Goal: Task Accomplishment & Management: Manage account settings

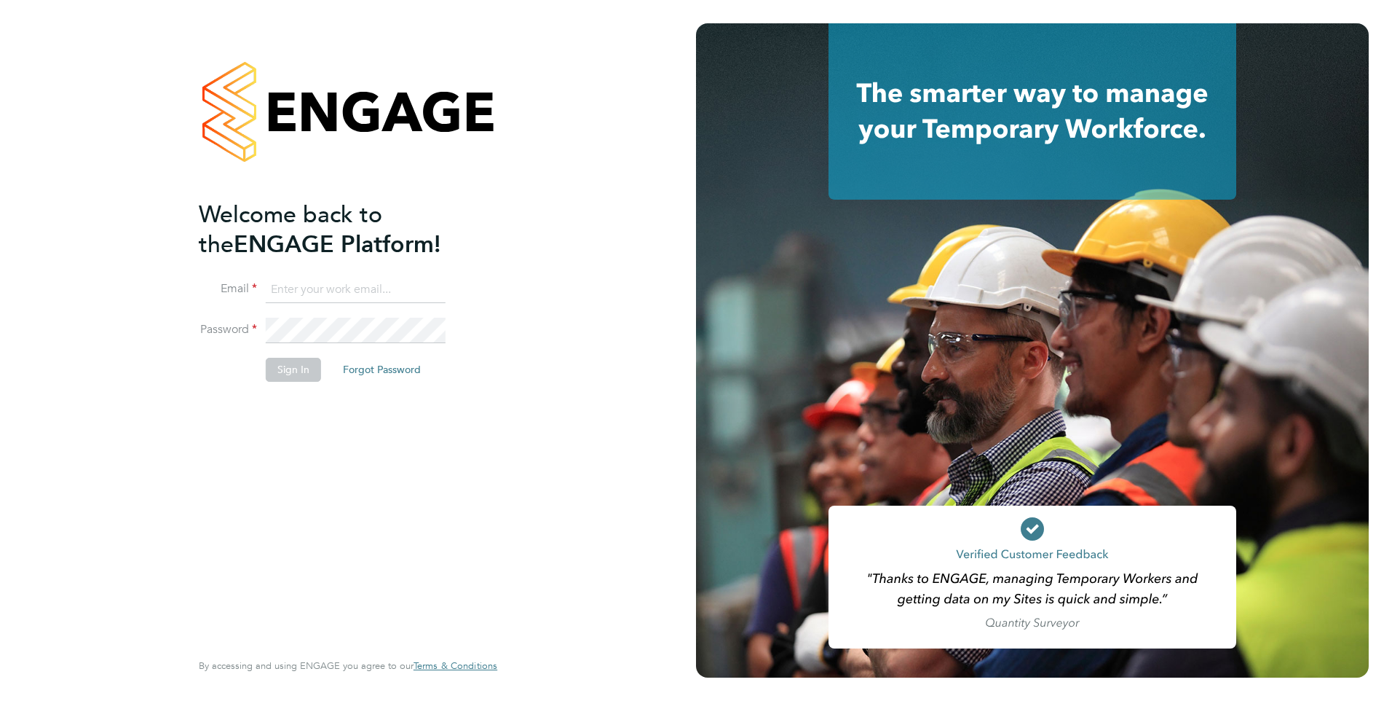
type input "Anne-Marie.Sapalska@ncclondon.ac.uk"
click at [294, 376] on button "Sign In" at bounding box center [293, 369] width 55 height 23
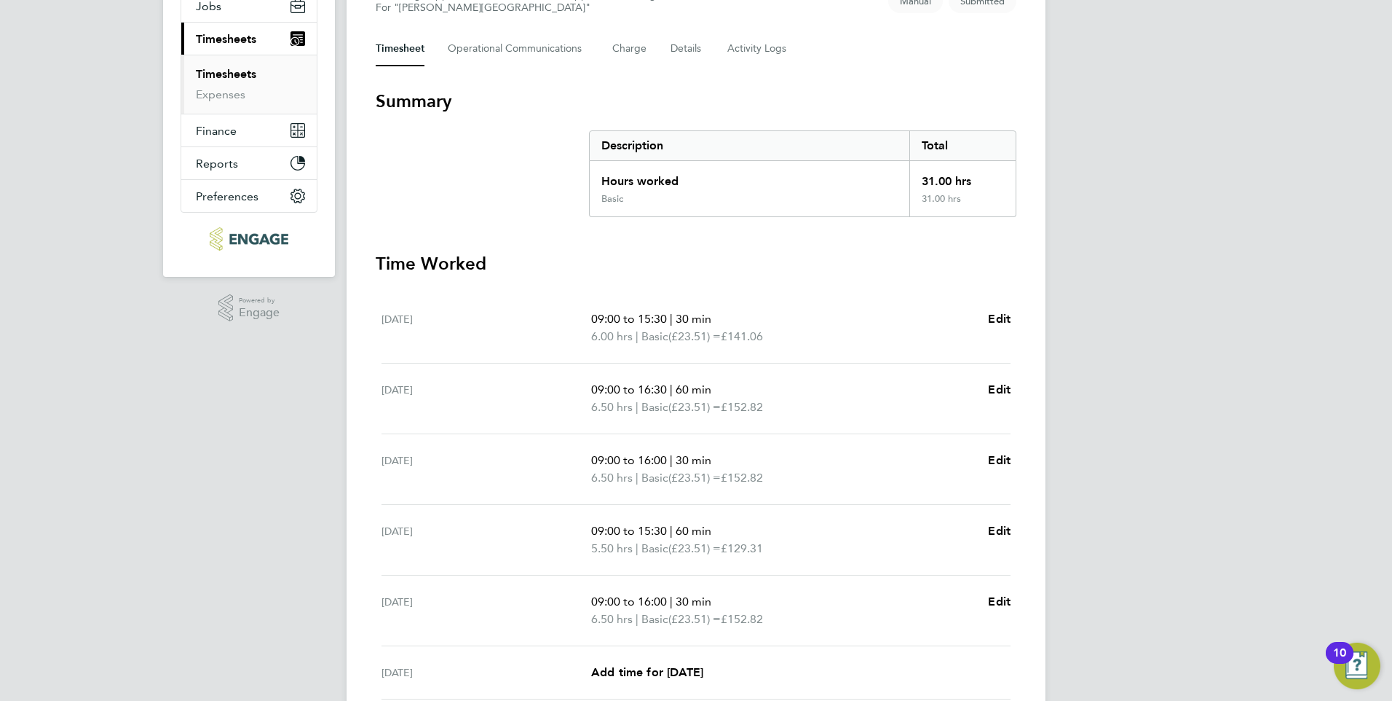
scroll to position [363, 0]
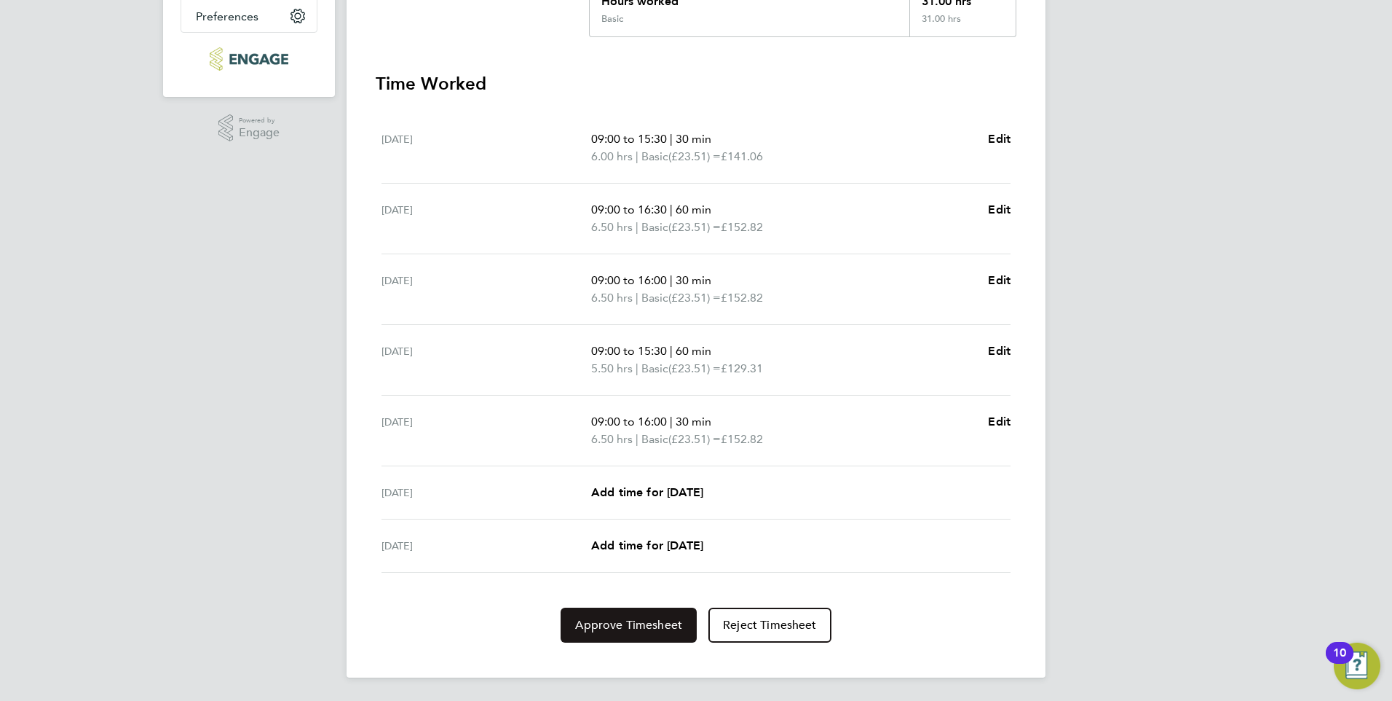
click at [639, 623] on span "Approve Timesheet" at bounding box center [628, 624] width 107 height 15
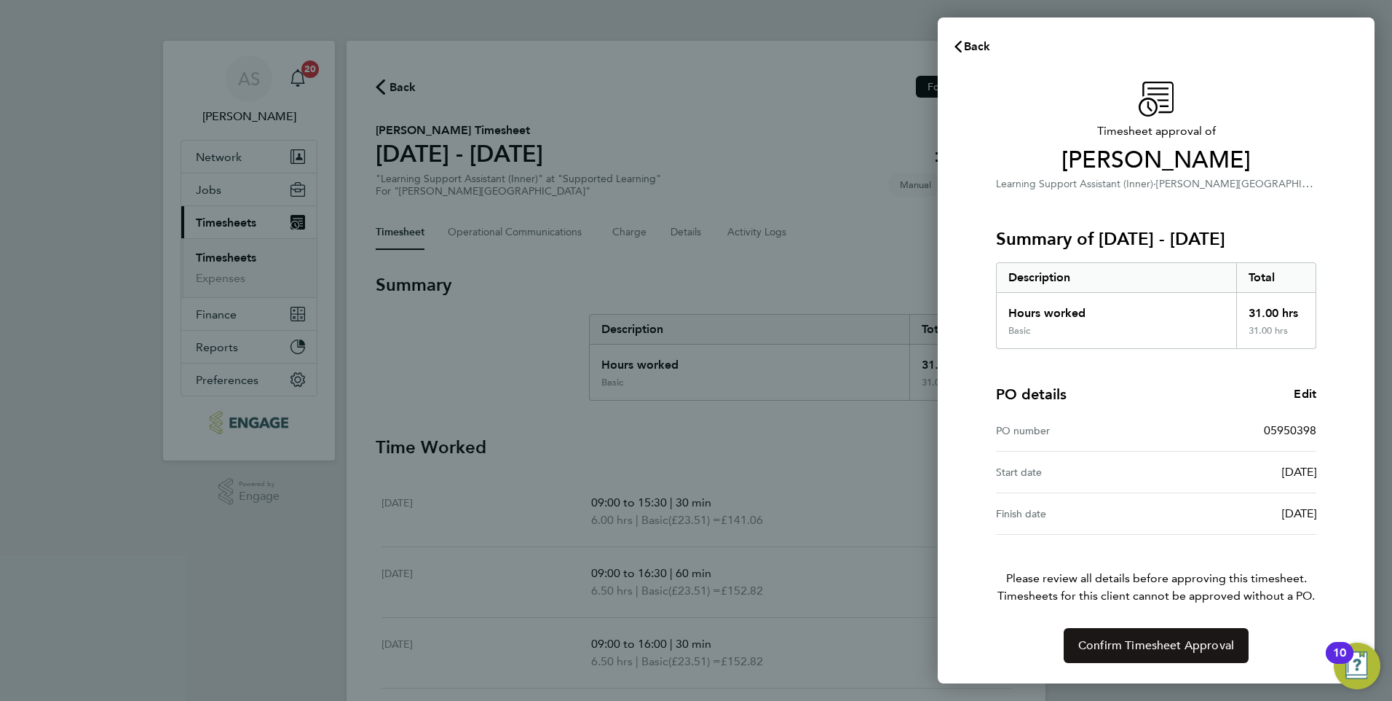
click at [1122, 644] on span "Confirm Timesheet Approval" at bounding box center [1156, 645] width 156 height 15
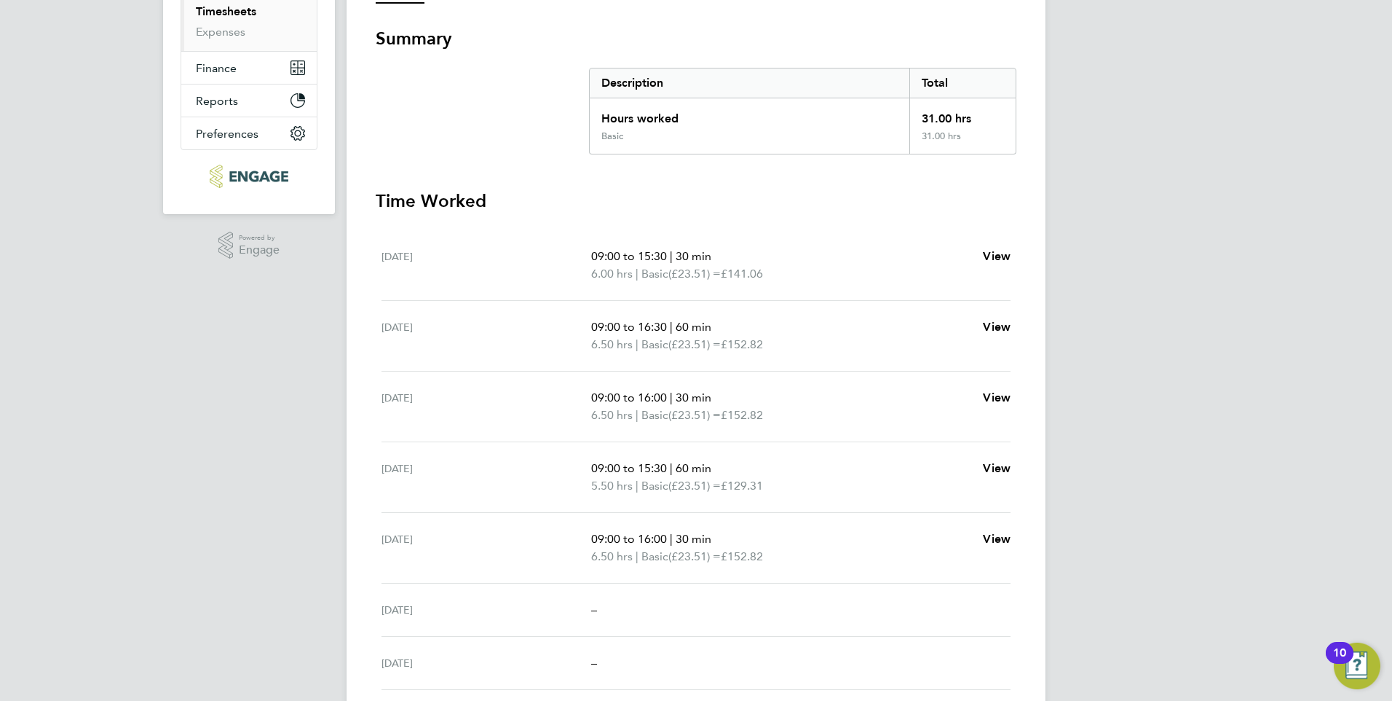
scroll to position [221, 0]
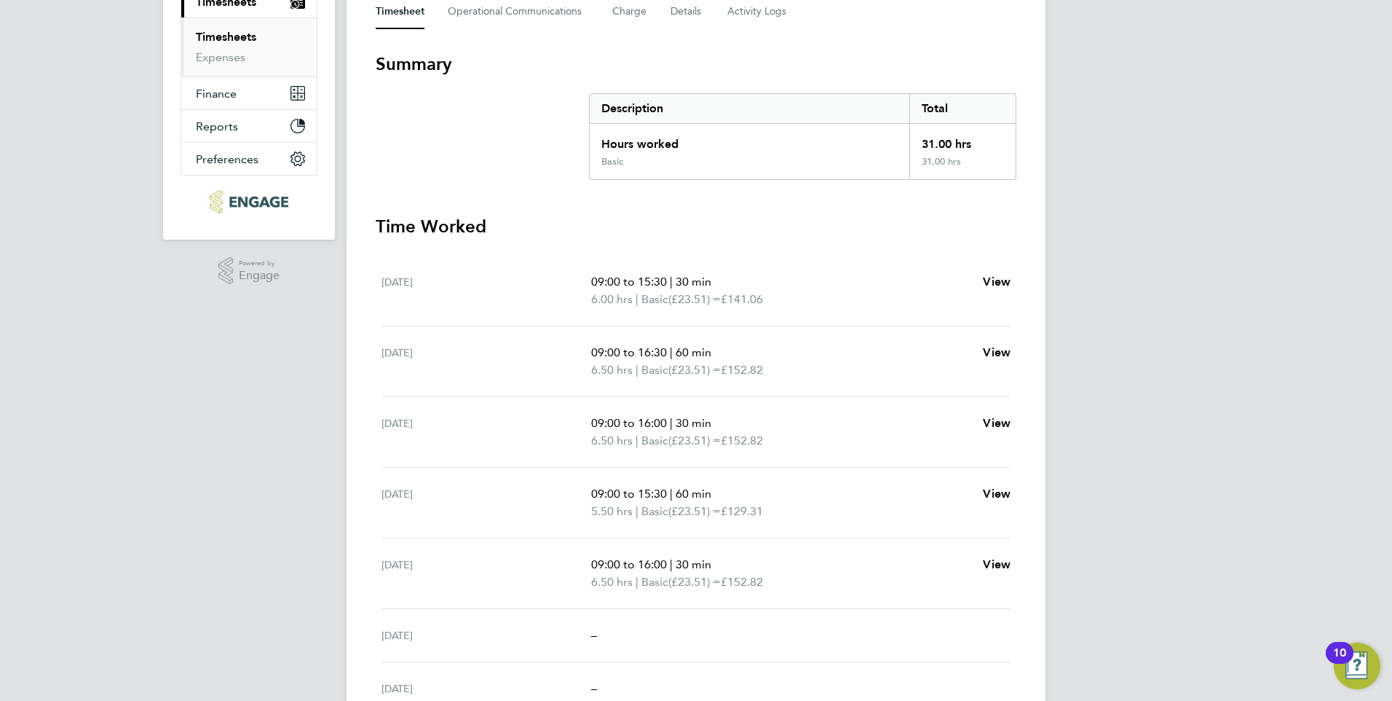
click at [767, 247] on section "Time Worked Mon 22 Sep 09:00 to 15:30 | 30 min 6.00 hrs | Basic (£23.51) = £141…" at bounding box center [696, 465] width 641 height 500
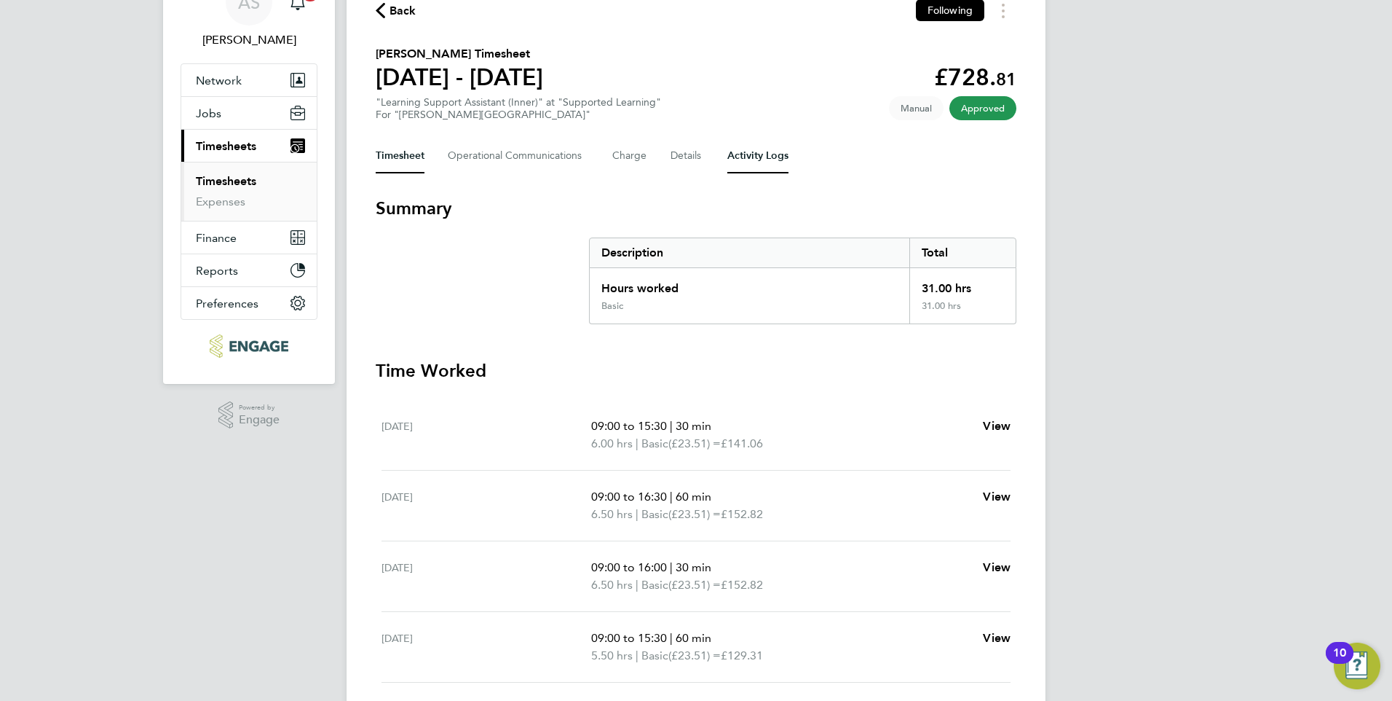
scroll to position [75, 0]
click at [509, 214] on h3 "Summary" at bounding box center [696, 209] width 641 height 23
click at [571, 242] on section "Summary Description Total Hours worked 31.00 hrs Basic 31.00 hrs" at bounding box center [696, 261] width 641 height 127
click at [380, 50] on h2 "Claudia Agrigoroae's Timesheet" at bounding box center [459, 55] width 167 height 17
drag, startPoint x: 371, startPoint y: 50, endPoint x: 984, endPoint y: 171, distance: 624.2
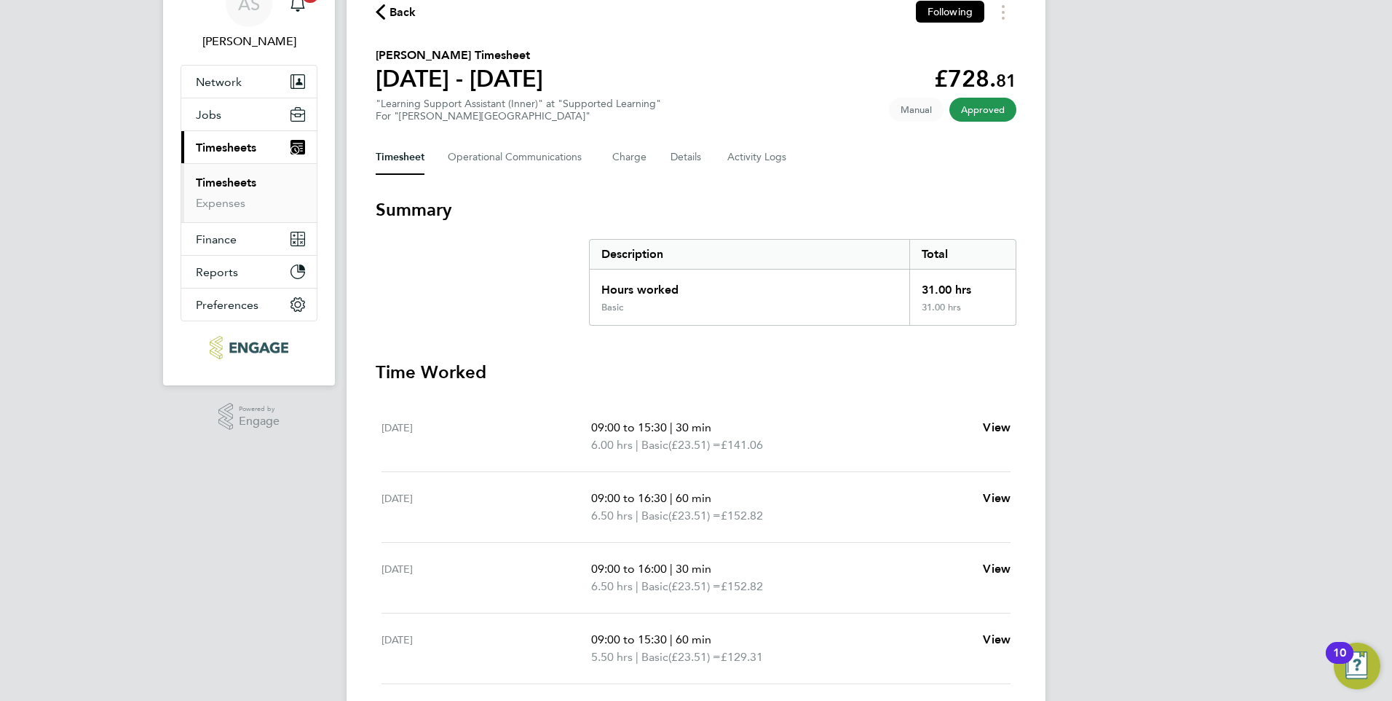
click at [984, 171] on div "Back Following Claudia Agrigoroae's Timesheet 22 - 28 Sept 2025 £728. 81 "Learn…" at bounding box center [696, 431] width 699 height 930
click at [428, 24] on div "Back Following Claudia Agrigoroae's Timesheet 22 - 28 Sept 2025 £728. 81 "Learn…" at bounding box center [696, 431] width 699 height 930
drag, startPoint x: 781, startPoint y: 75, endPoint x: 719, endPoint y: 50, distance: 66.7
click at [781, 71] on section "Claudia Agrigoroae's Timesheet 22 - 28 Sept 2025 £728. 81 "Learning Support Ass…" at bounding box center [696, 85] width 641 height 76
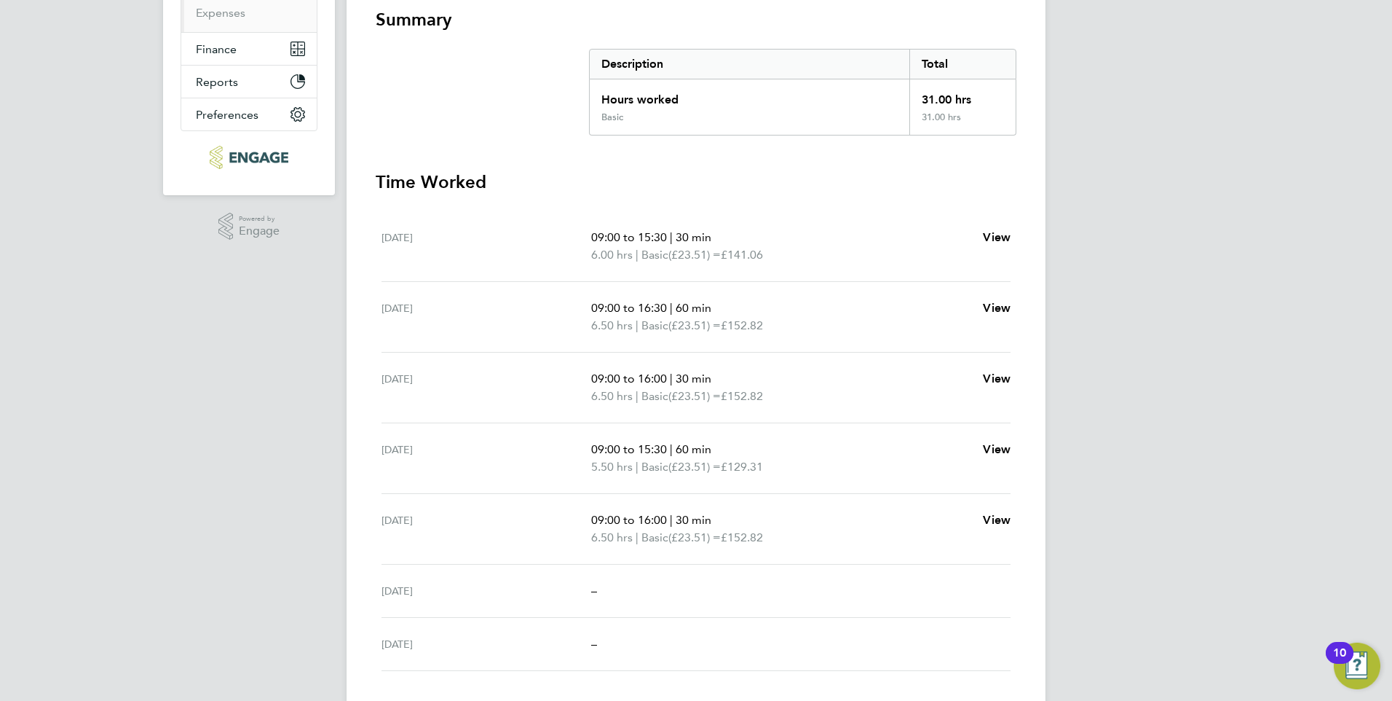
scroll to position [293, 0]
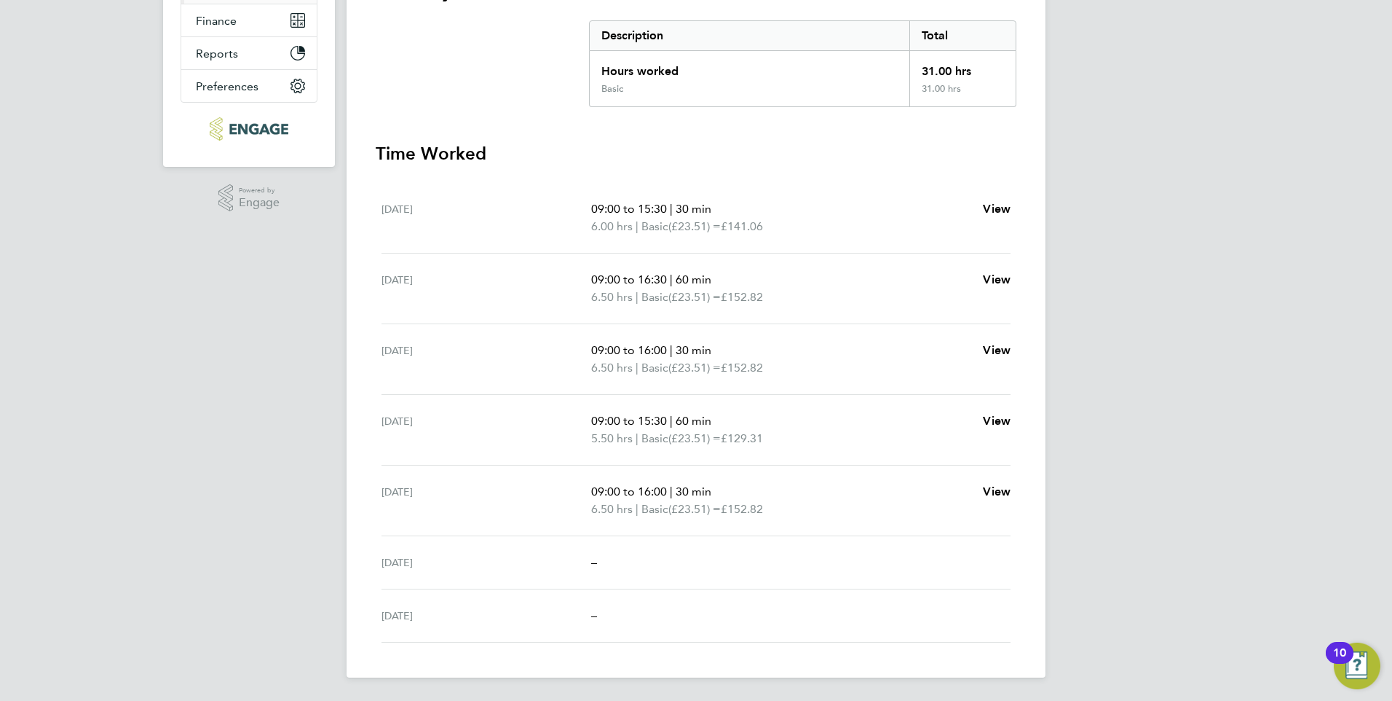
drag, startPoint x: 371, startPoint y: 53, endPoint x: 1032, endPoint y: 529, distance: 813.8
click at [1032, 529] on div "Back Following Claudia Agrigoroae's Timesheet 22 - 28 Sept 2025 £728. 81 "Learn…" at bounding box center [696, 212] width 699 height 930
copy div "Claudia Agrigoroae's Timesheet 22 - 28 Sept 2025 £728. 81 "Learning Support Ass…"
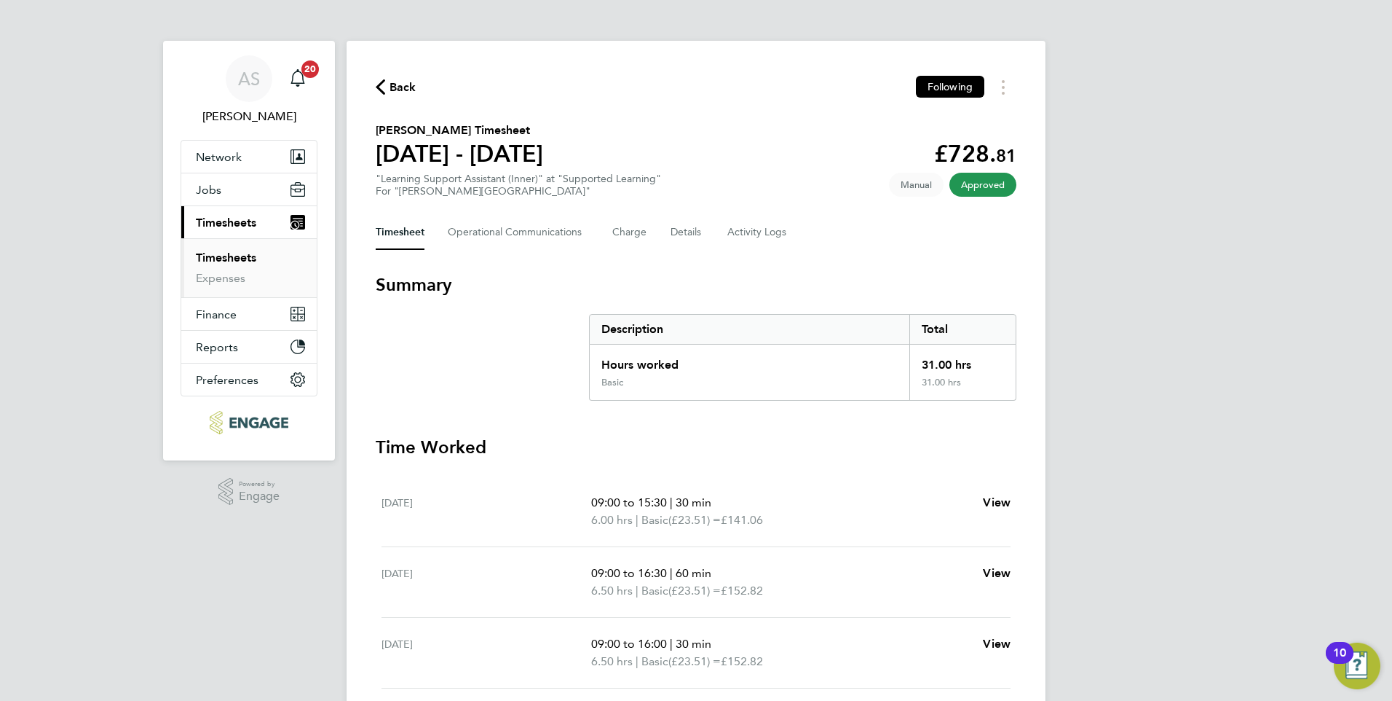
click at [228, 220] on span "Timesheets" at bounding box center [226, 223] width 60 height 14
click at [1126, 185] on div "AS Anne-Marie Sapalska Notifications 20 Applications: Network Sites Workers Job…" at bounding box center [696, 497] width 1392 height 994
click at [221, 221] on span "Timesheets" at bounding box center [226, 223] width 60 height 14
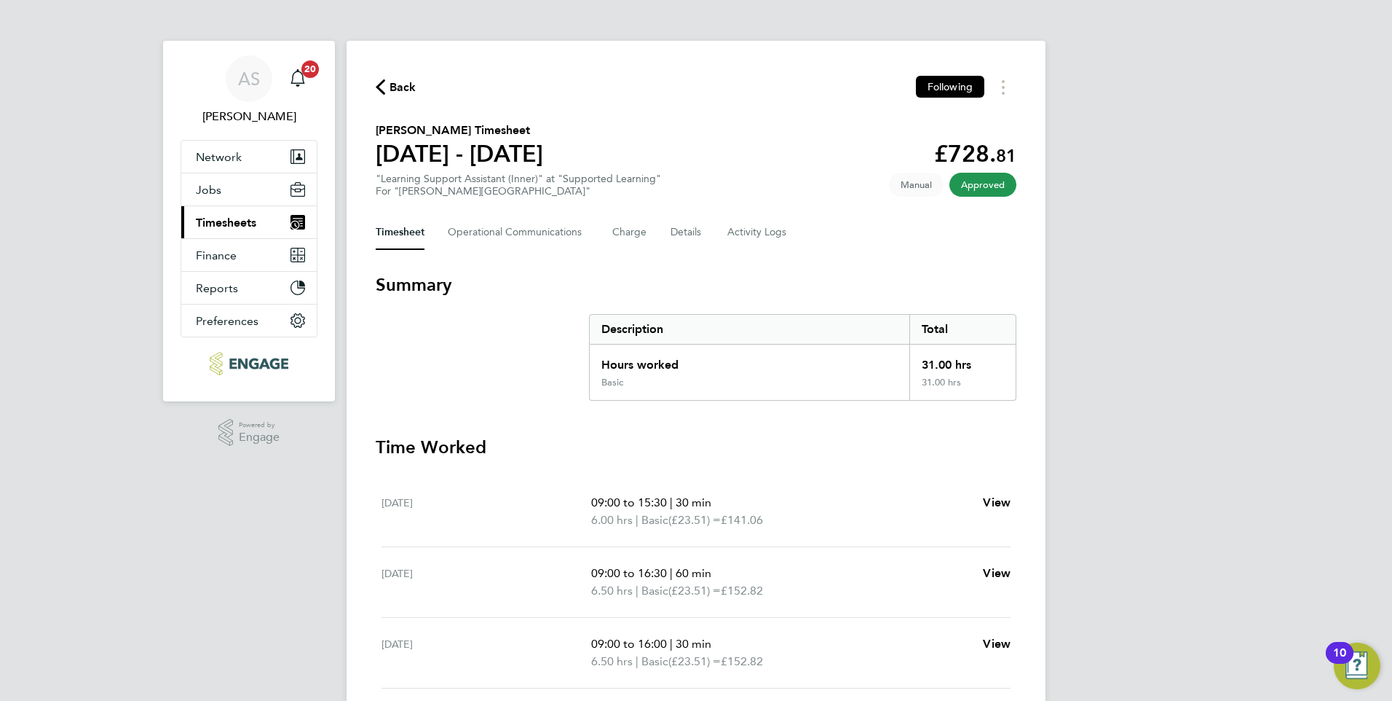
click at [221, 221] on span "Timesheets" at bounding box center [226, 223] width 60 height 14
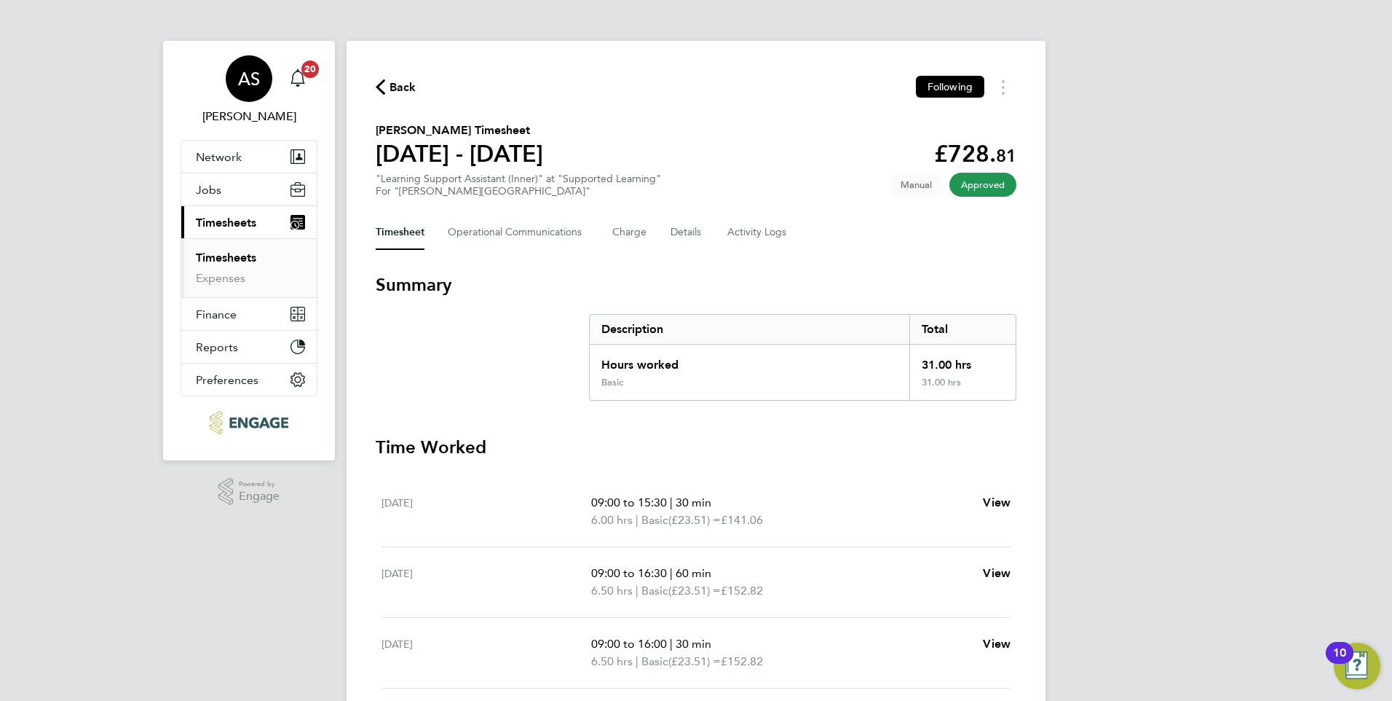
click at [235, 115] on span "[PERSON_NAME]" at bounding box center [249, 116] width 137 height 17
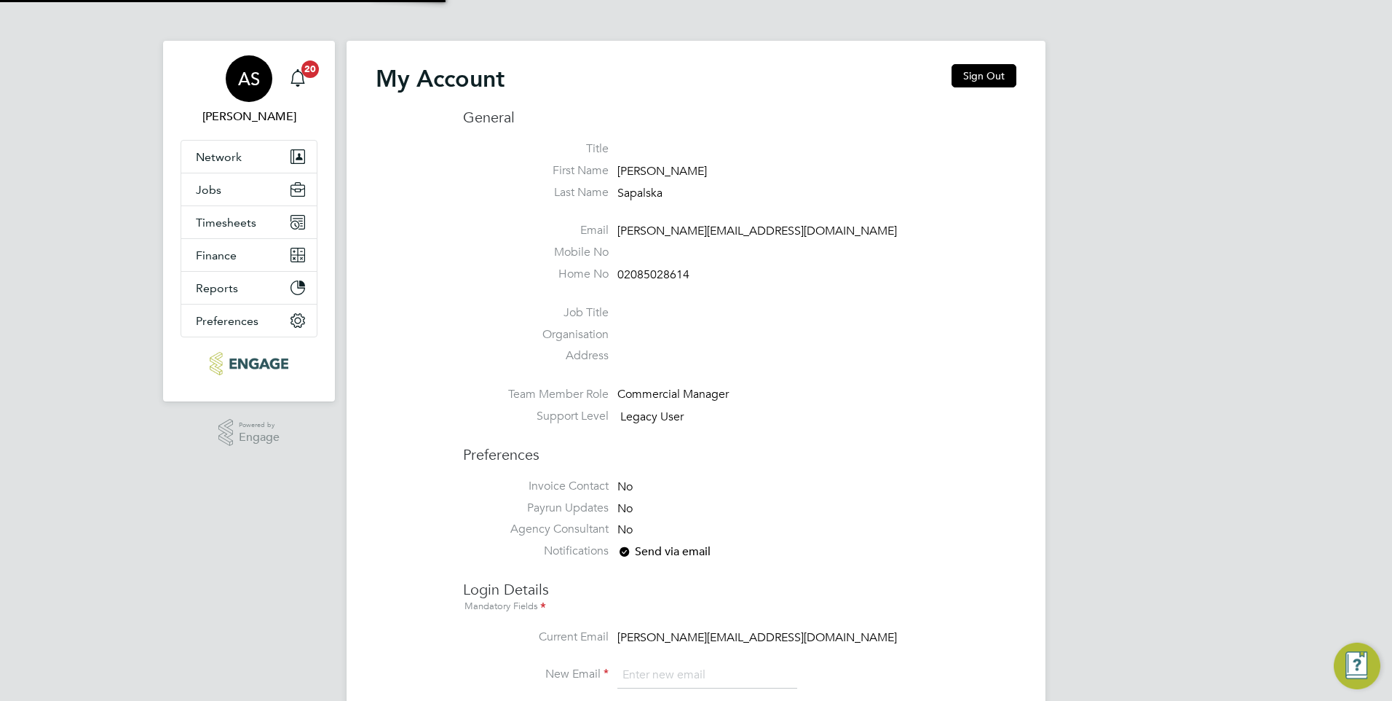
type input "Anne-Marie.Sapalska@ncclondon.ac.uk"
click at [214, 224] on span "Timesheets" at bounding box center [226, 223] width 60 height 14
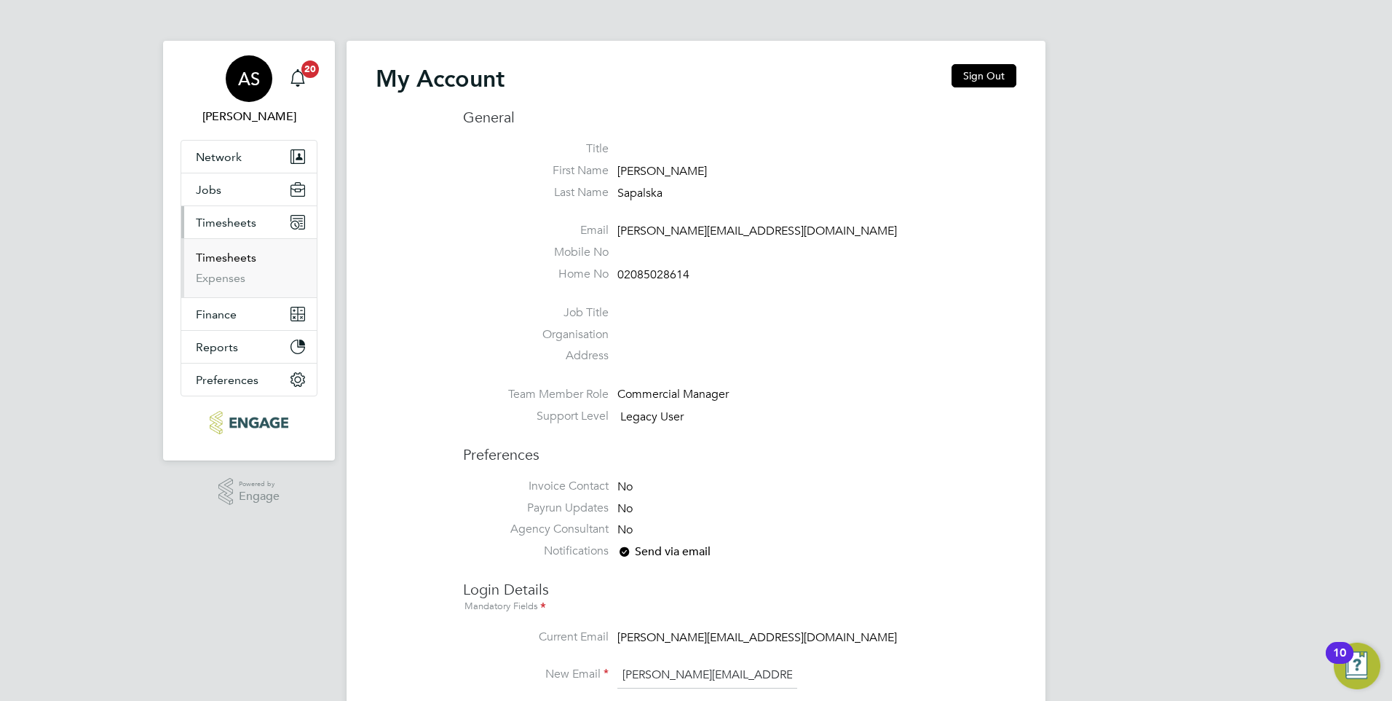
click at [218, 256] on link "Timesheets" at bounding box center [226, 257] width 60 height 14
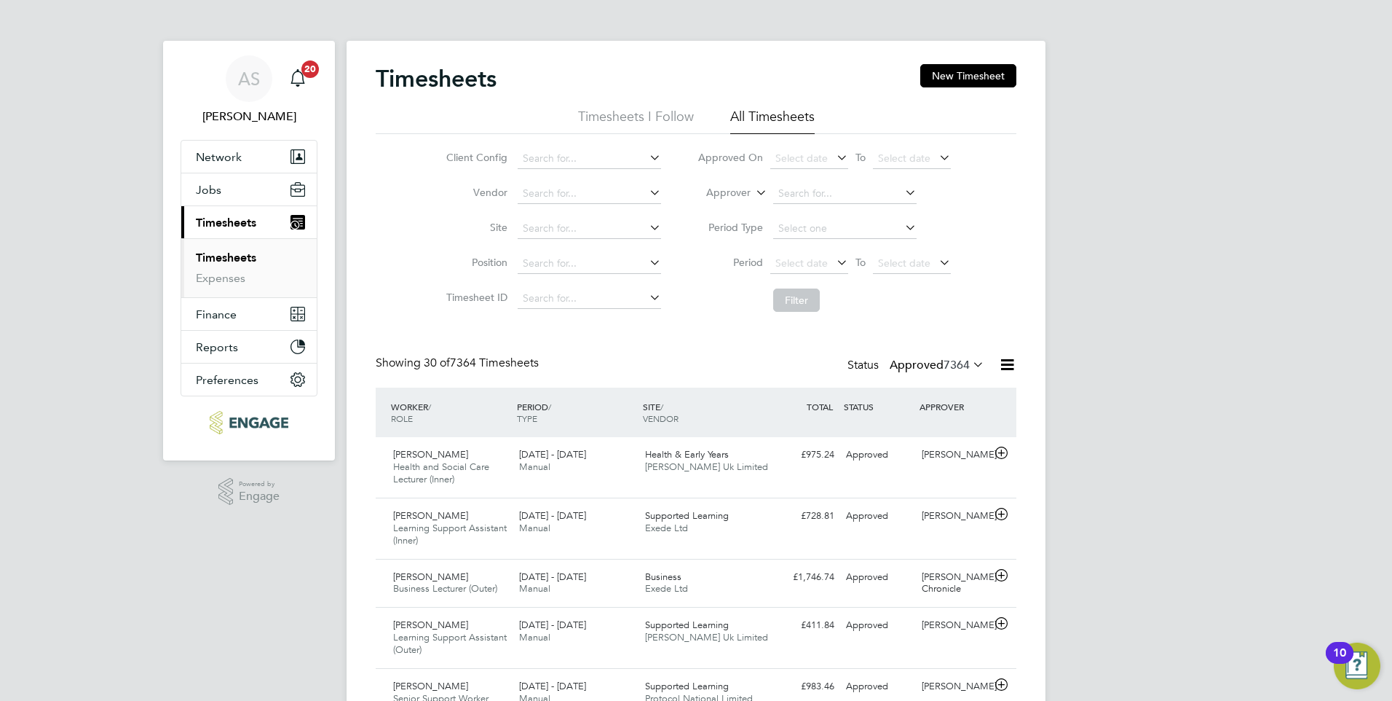
click at [902, 192] on icon at bounding box center [902, 192] width 0 height 20
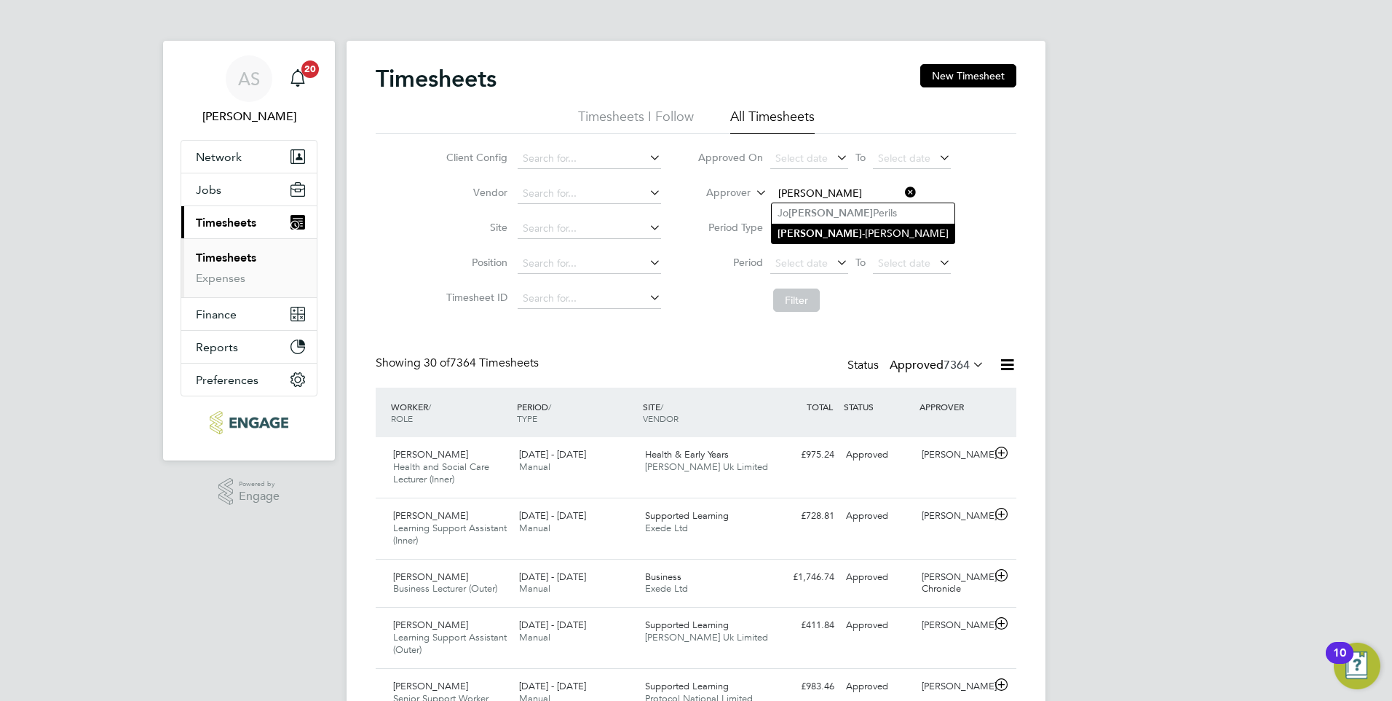
click at [827, 232] on li "Anne -Marie Sapalska" at bounding box center [863, 234] width 183 height 20
type input "[PERSON_NAME]"
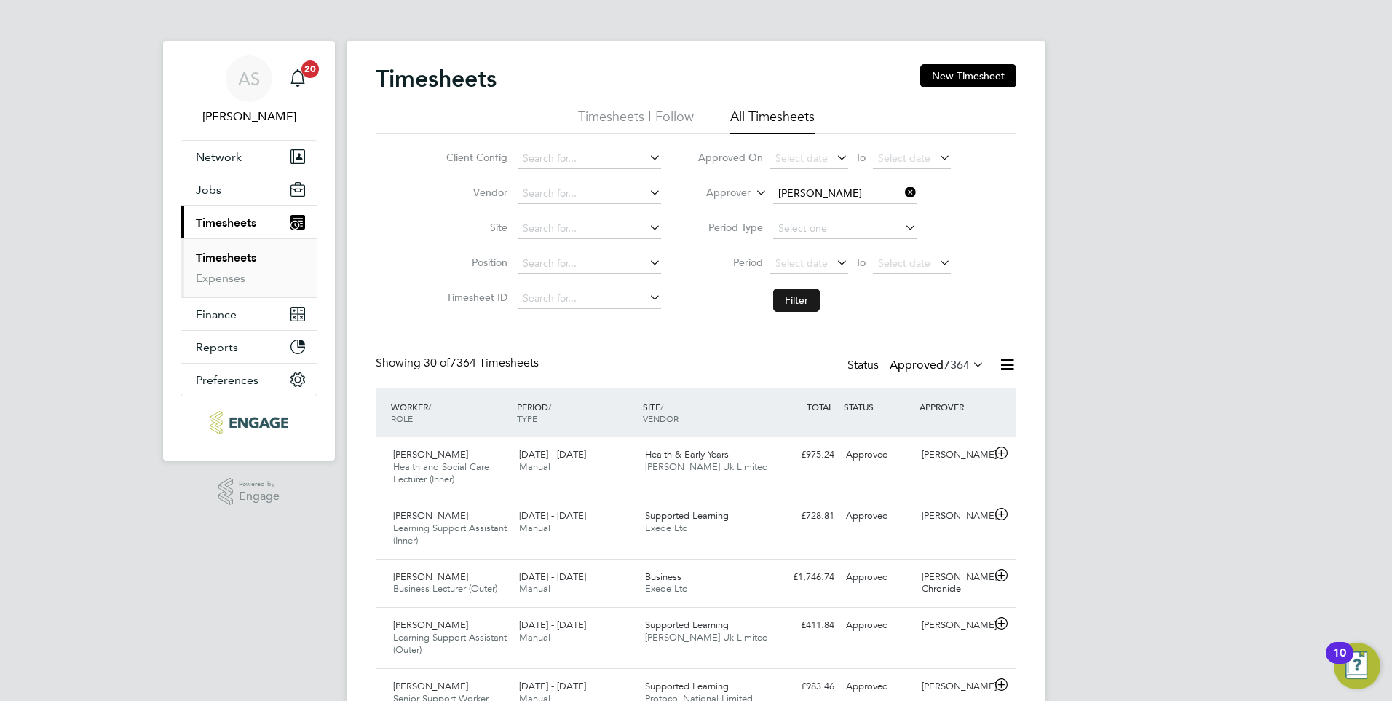
click at [797, 299] on button "Filter" at bounding box center [796, 299] width 47 height 23
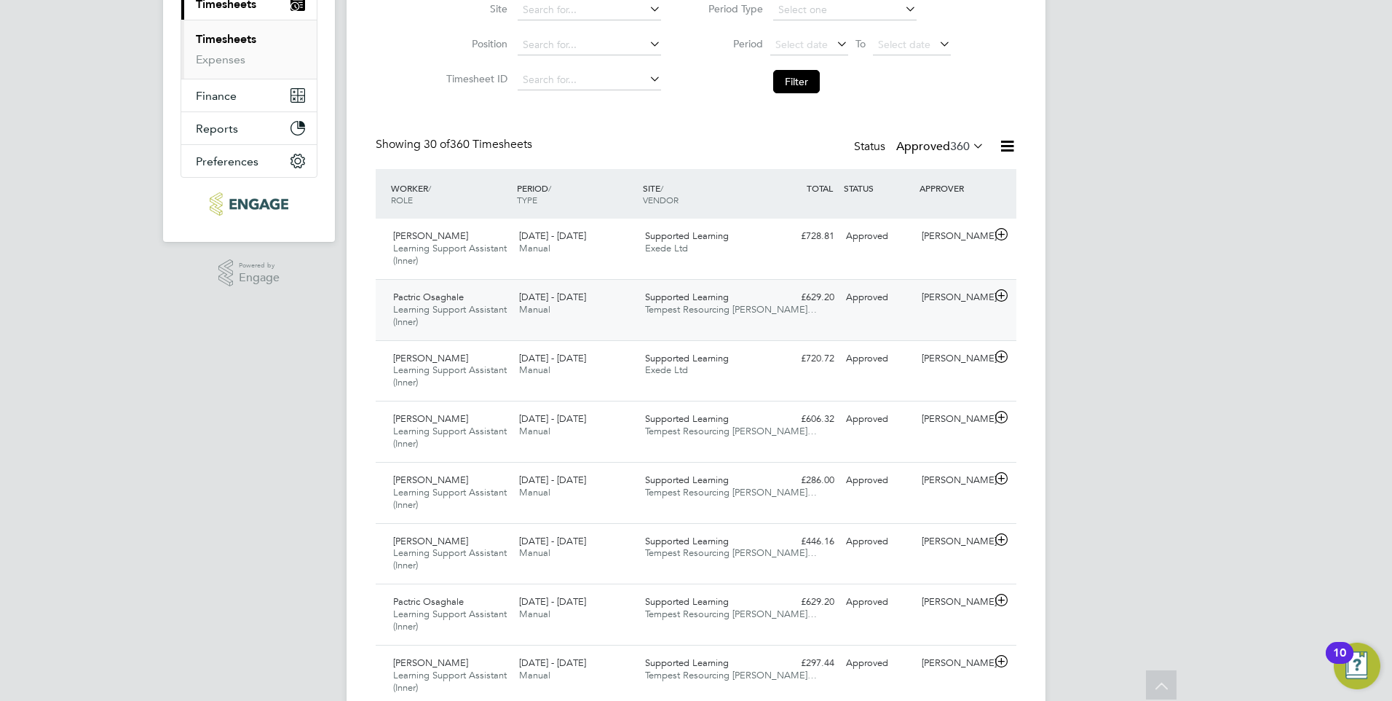
click at [1004, 295] on icon at bounding box center [1002, 296] width 18 height 12
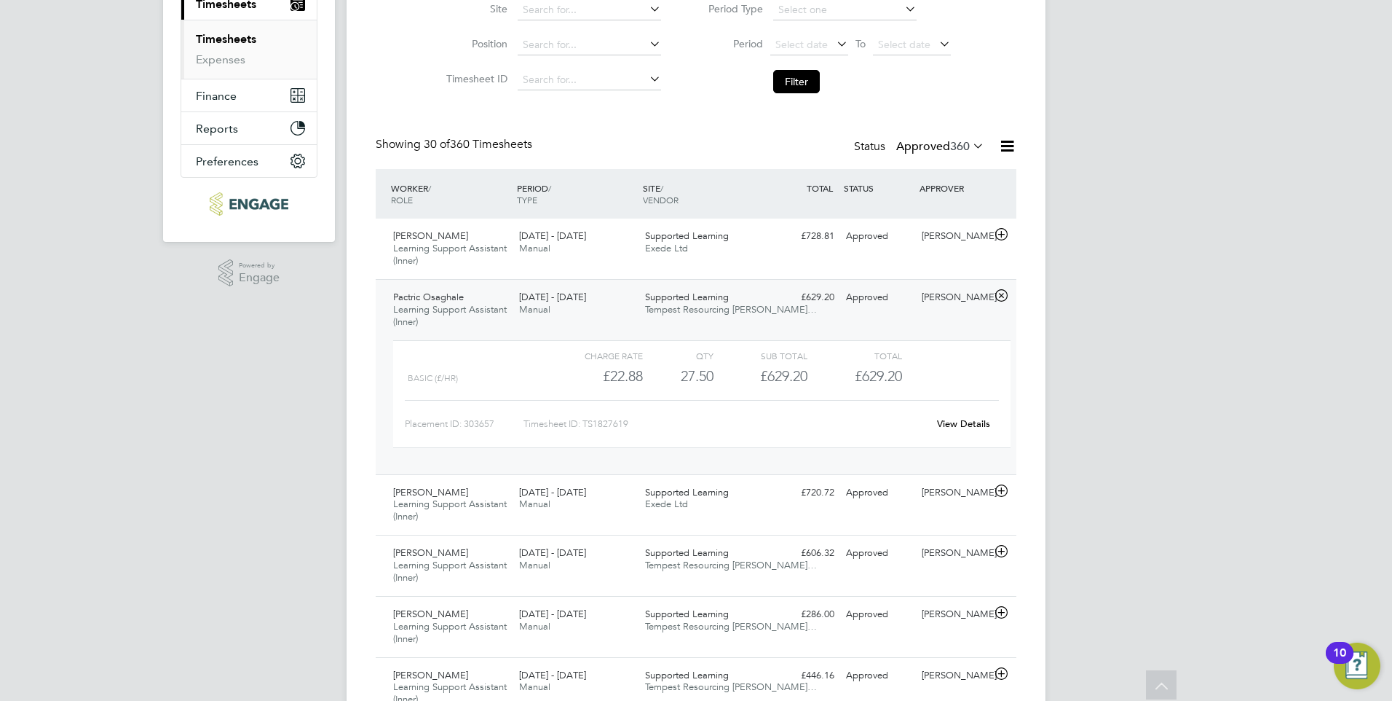
click at [962, 420] on link "View Details" at bounding box center [963, 423] width 53 height 12
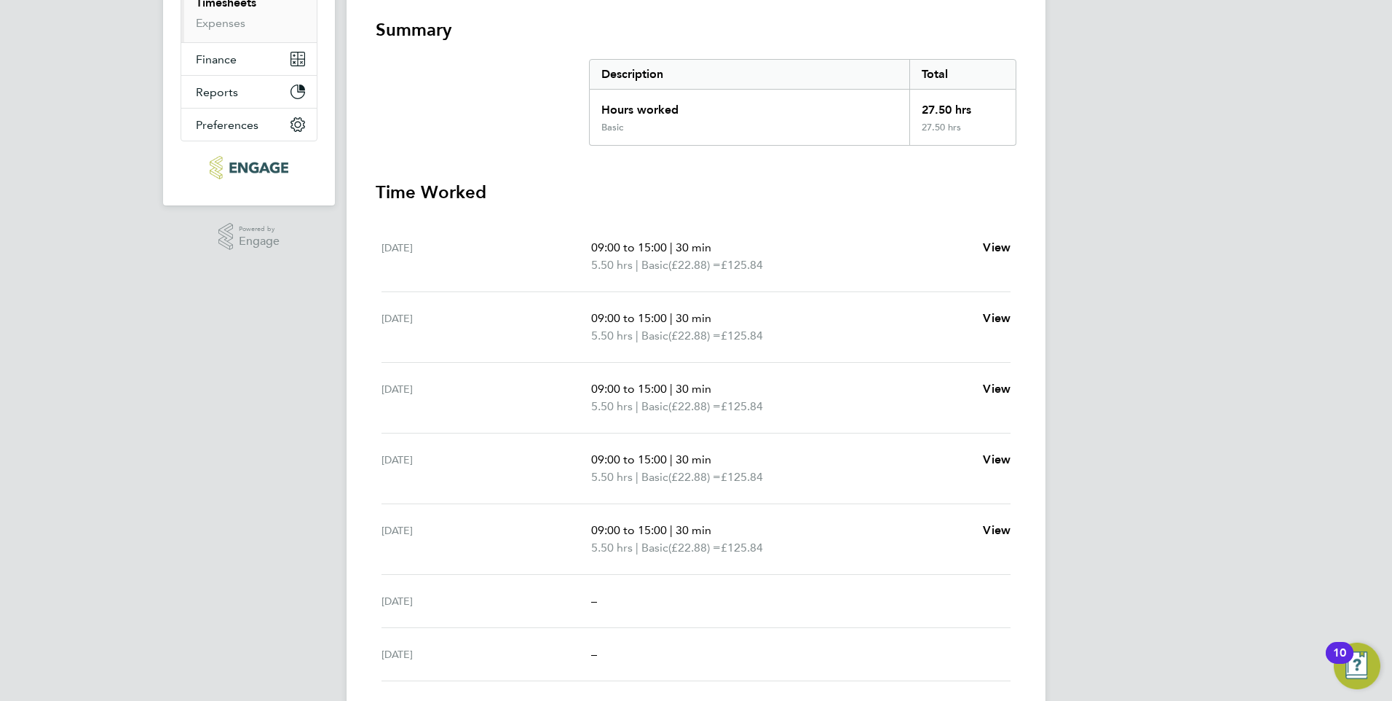
scroll to position [293, 0]
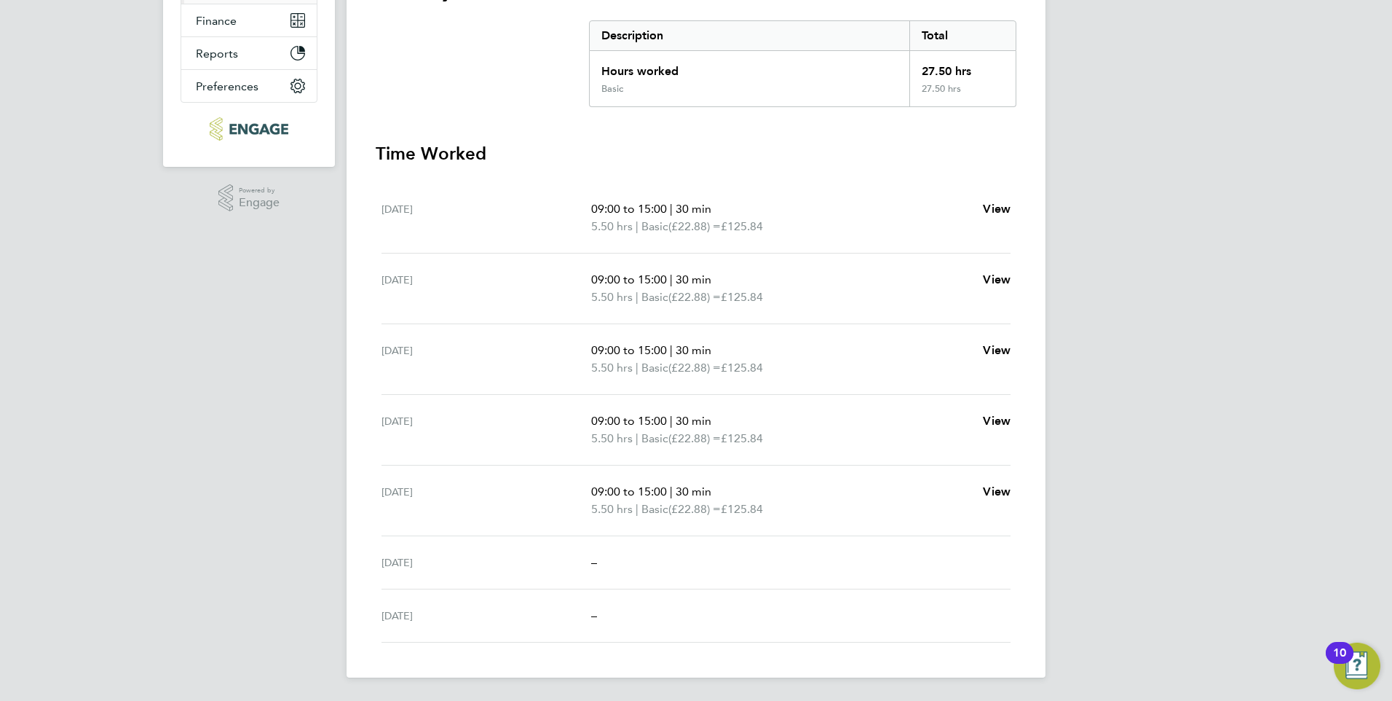
drag, startPoint x: 383, startPoint y: 125, endPoint x: 1025, endPoint y: 523, distance: 754.7
click at [1025, 523] on div "Back Following Pactric Osaghale's Timesheet 15 - 21 Sept 2025 £629. 20 "Learnin…" at bounding box center [696, 212] width 699 height 930
copy div "actric Osaghale's Timesheet 15 - 21 Sept 2025 £629. 20 "Learning Support Assist…"
click at [553, 89] on section "Summary Description Total Hours worked 27.50 hrs Basic 27.50 hrs" at bounding box center [696, 43] width 641 height 127
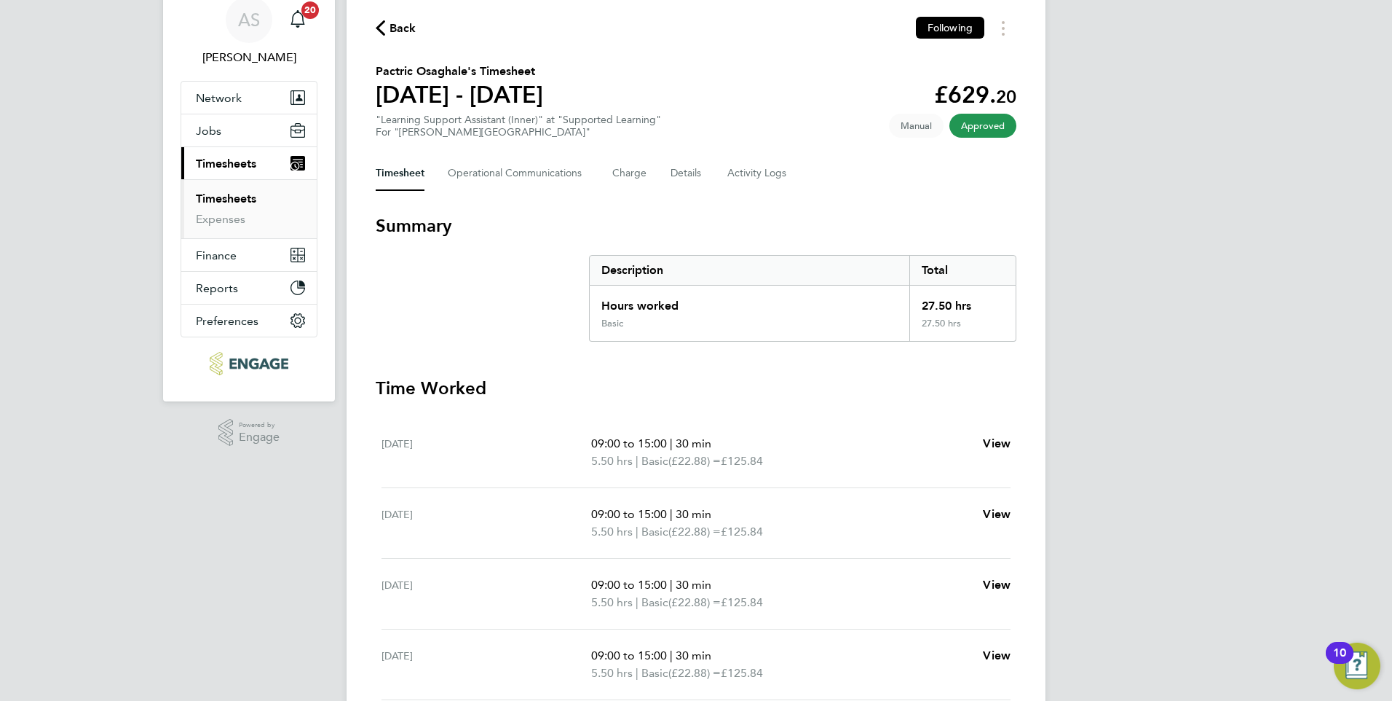
scroll to position [0, 0]
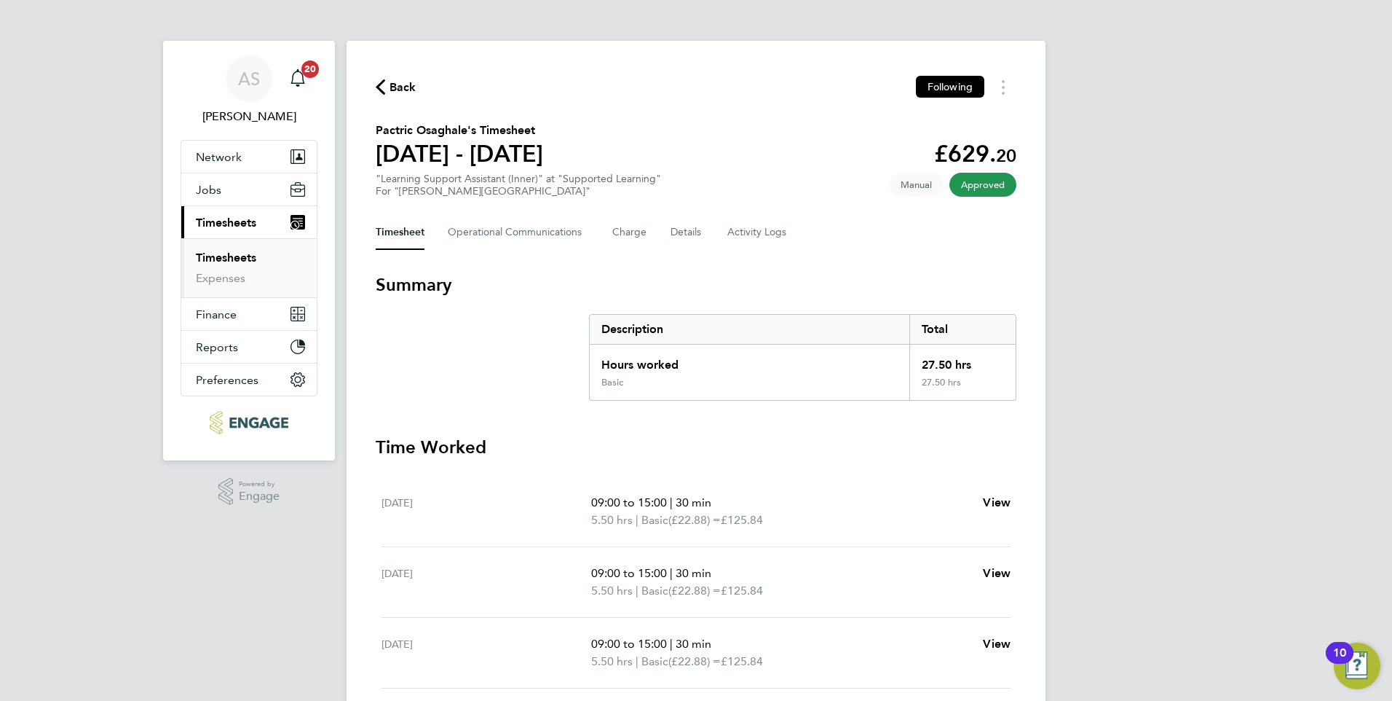
click at [391, 84] on span "Back" at bounding box center [403, 87] width 27 height 17
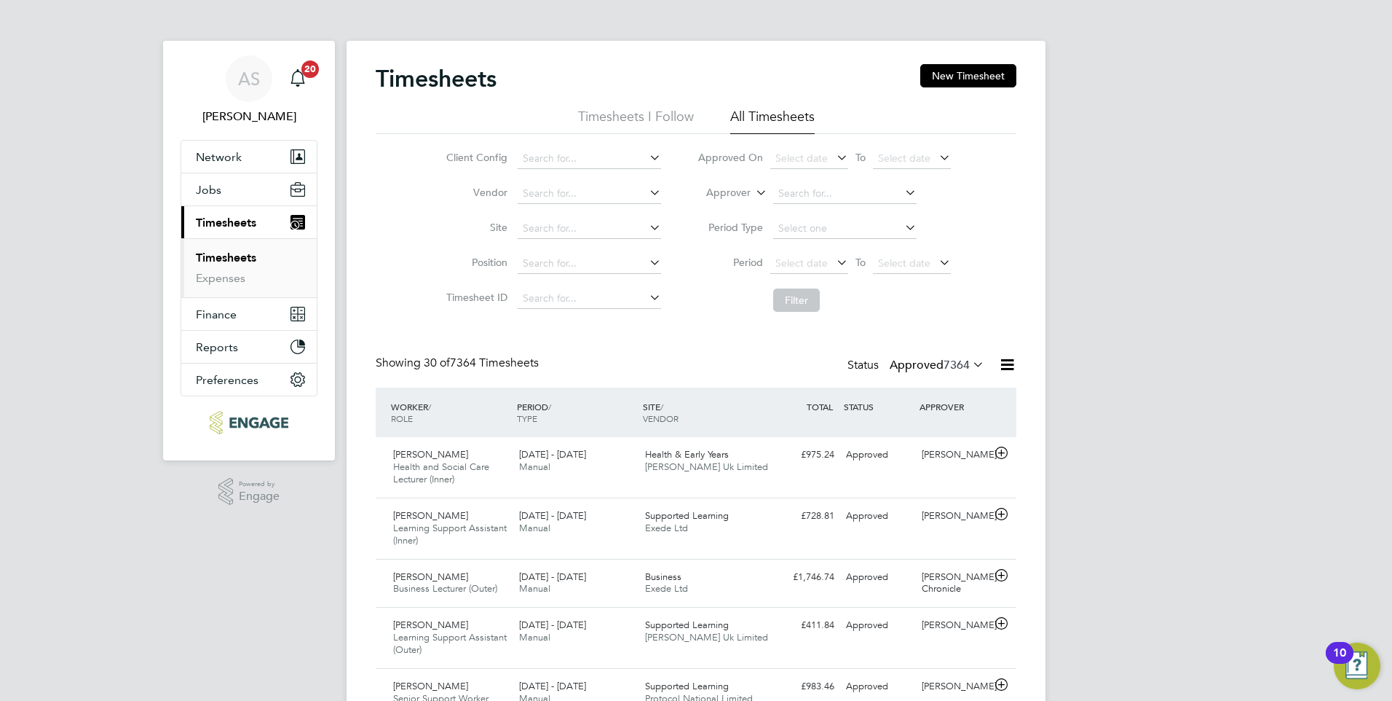
click at [902, 192] on icon at bounding box center [902, 192] width 0 height 20
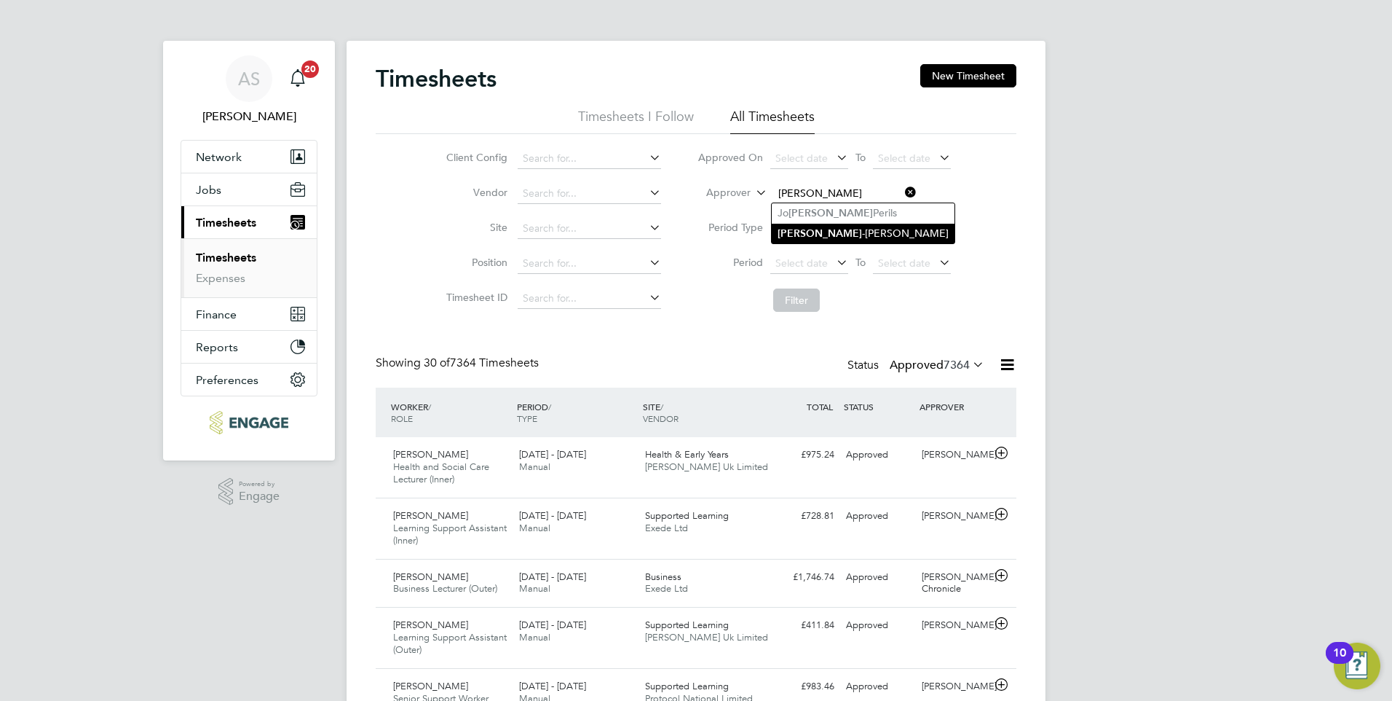
click at [822, 235] on li "Anne -Marie Sapalska" at bounding box center [863, 234] width 183 height 20
type input "[PERSON_NAME]"
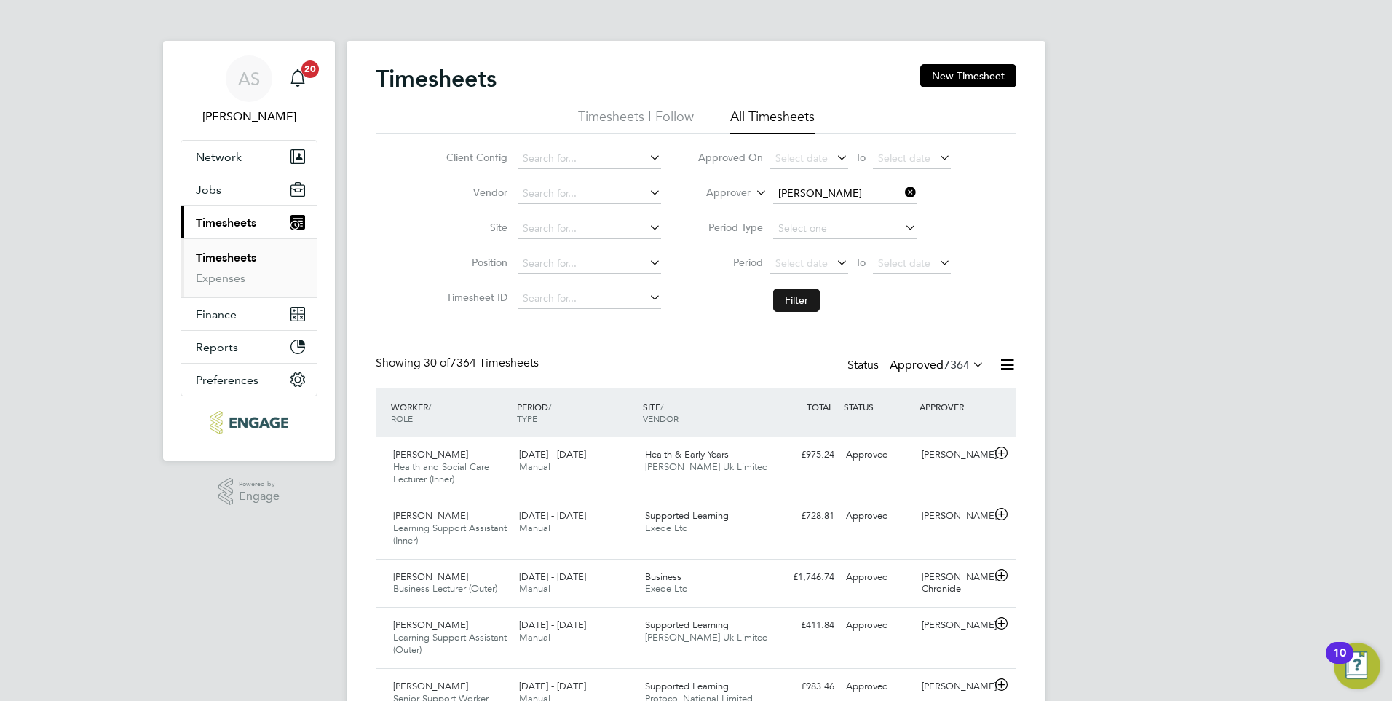
click at [794, 297] on button "Filter" at bounding box center [796, 299] width 47 height 23
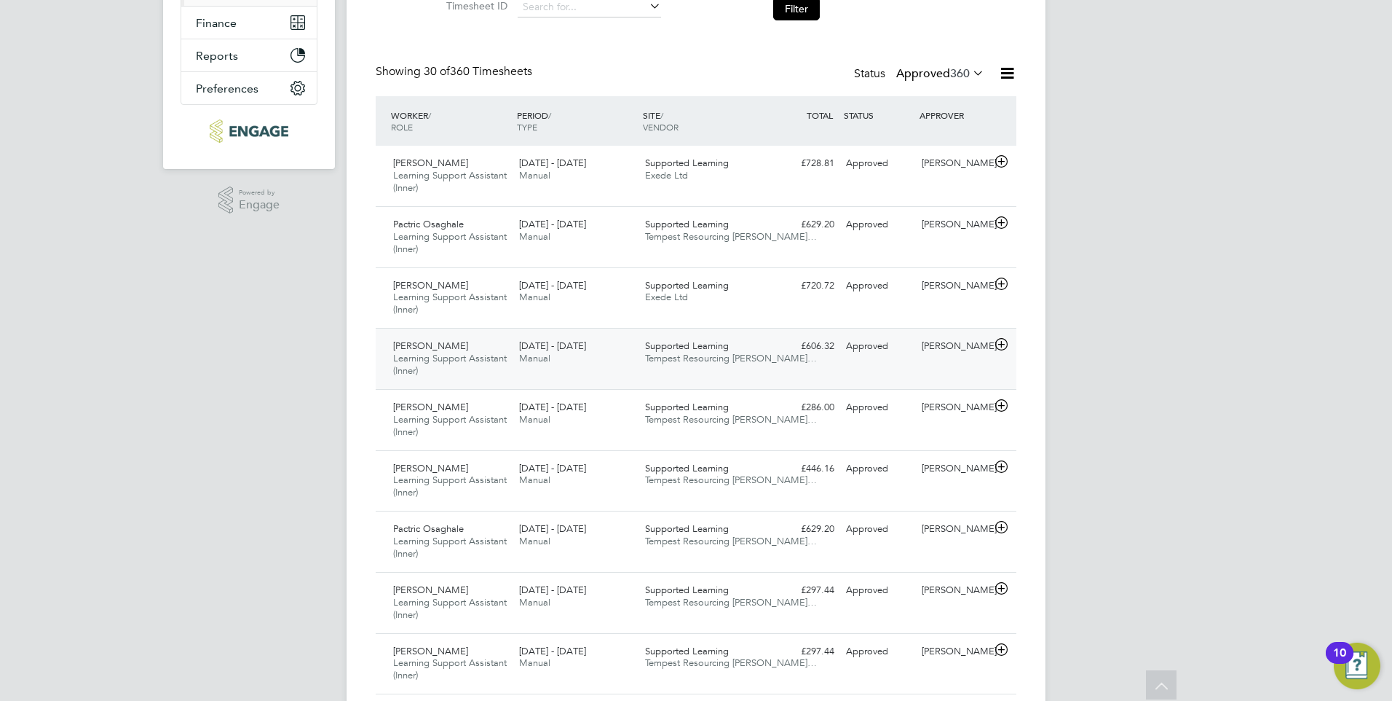
click at [1003, 343] on icon at bounding box center [1002, 345] width 18 height 12
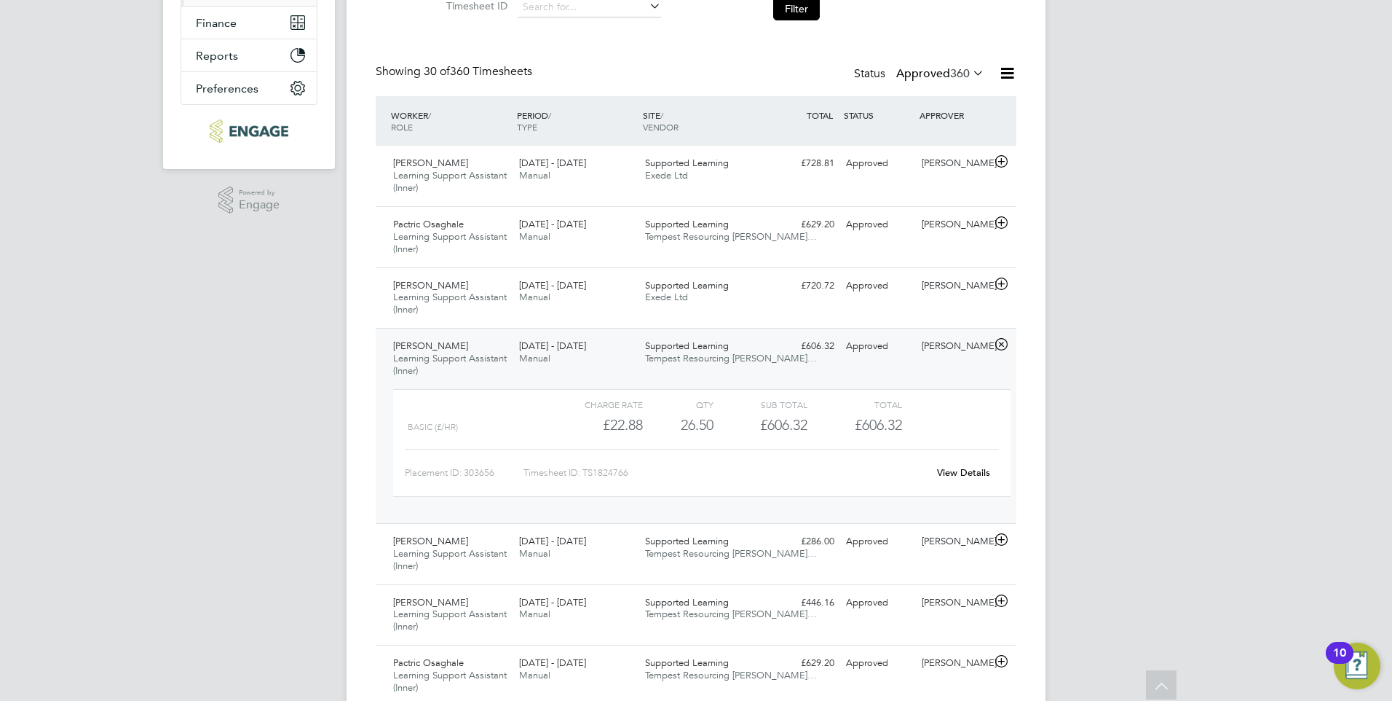
click at [968, 470] on link "View Details" at bounding box center [963, 472] width 53 height 12
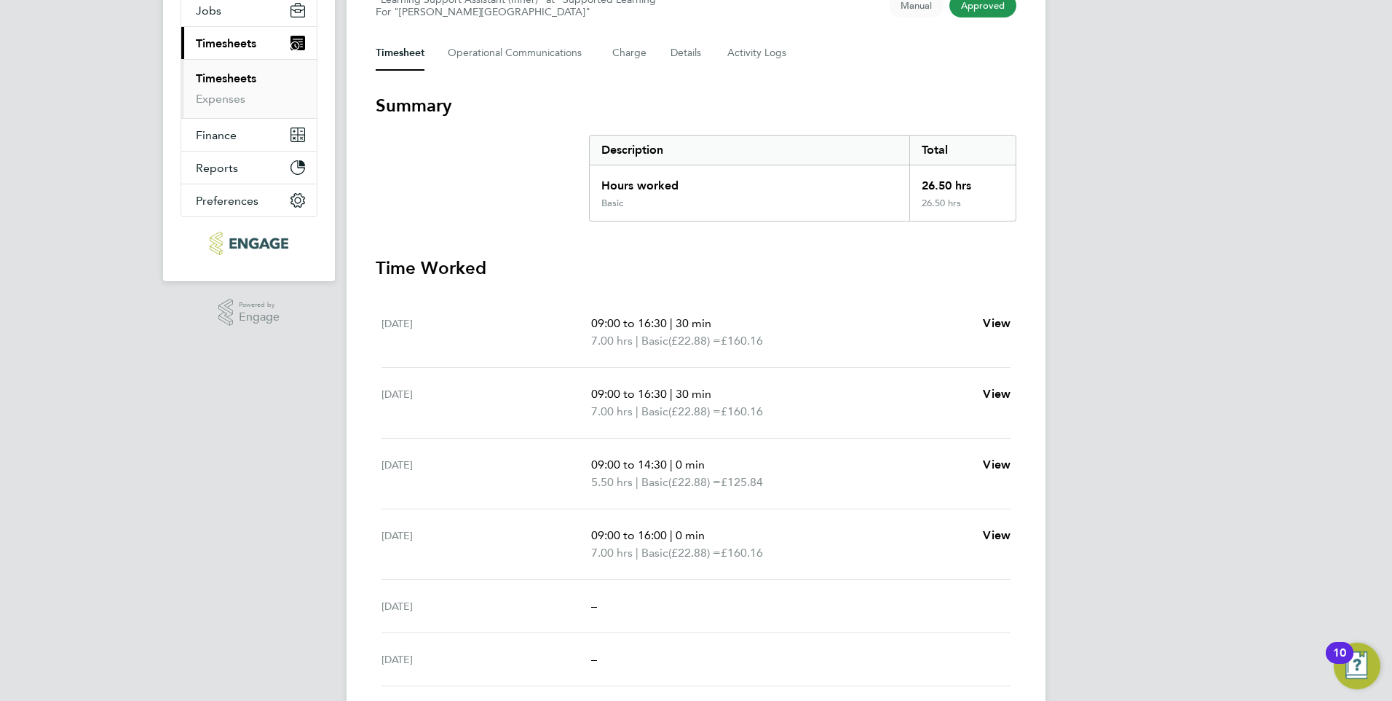
scroll to position [276, 0]
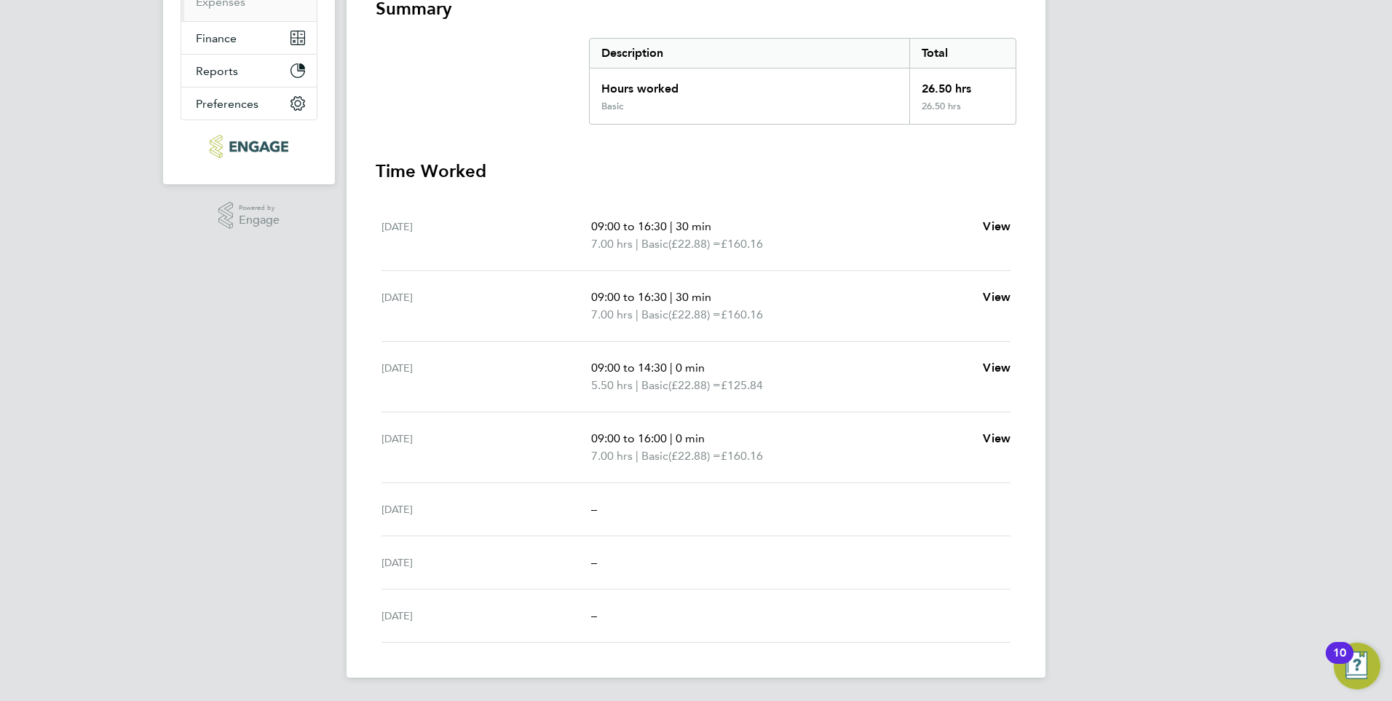
drag, startPoint x: 376, startPoint y: 131, endPoint x: 1054, endPoint y: 469, distance: 757.5
click at [1054, 469] on div "AS Anne-Marie Sapalska Notifications 20 Applications: Network Sites Workers Job…" at bounding box center [696, 212] width 1392 height 976
copy div "Ahmed Aissouf's Timesheet 15 - 21 Sept 2025 £606. 32 "Learning Support Assistan…"
click at [826, 206] on div "Mon 15 Sep 09:00 to 16:30 | 30 min 7.00 hrs | Basic (£22.88) = £160.16 View" at bounding box center [696, 235] width 629 height 71
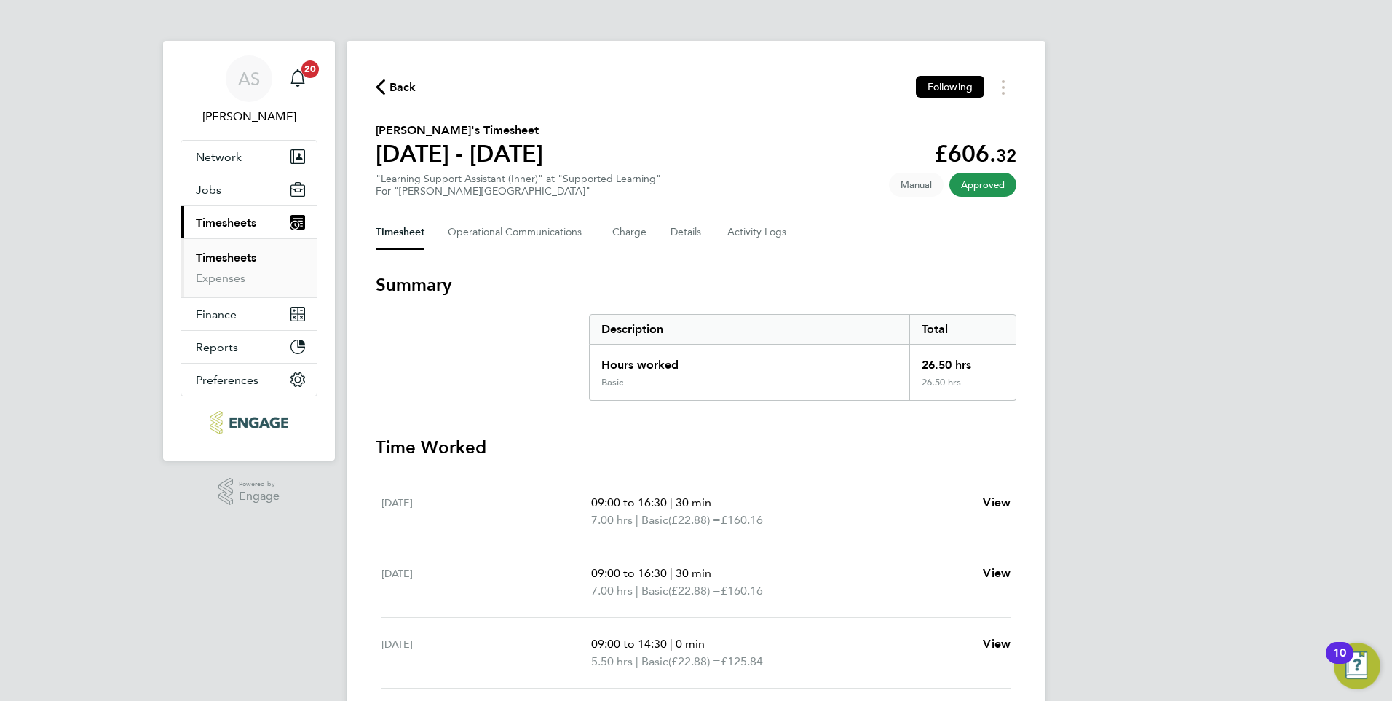
click at [395, 86] on span "Back" at bounding box center [403, 87] width 27 height 17
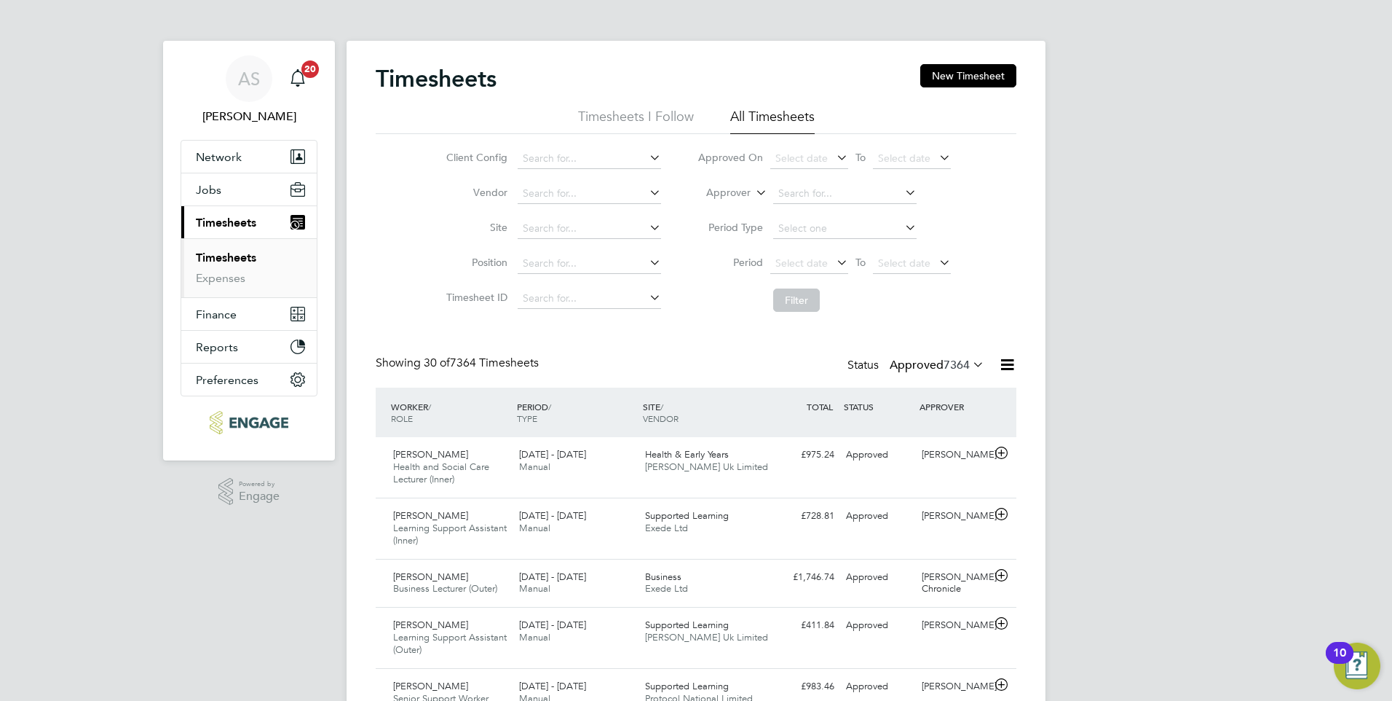
click at [902, 189] on icon at bounding box center [902, 192] width 0 height 20
click at [829, 231] on li "Anne -Marie Sapalska" at bounding box center [863, 234] width 183 height 20
type input "[PERSON_NAME]"
click at [799, 299] on button "Filter" at bounding box center [796, 299] width 47 height 23
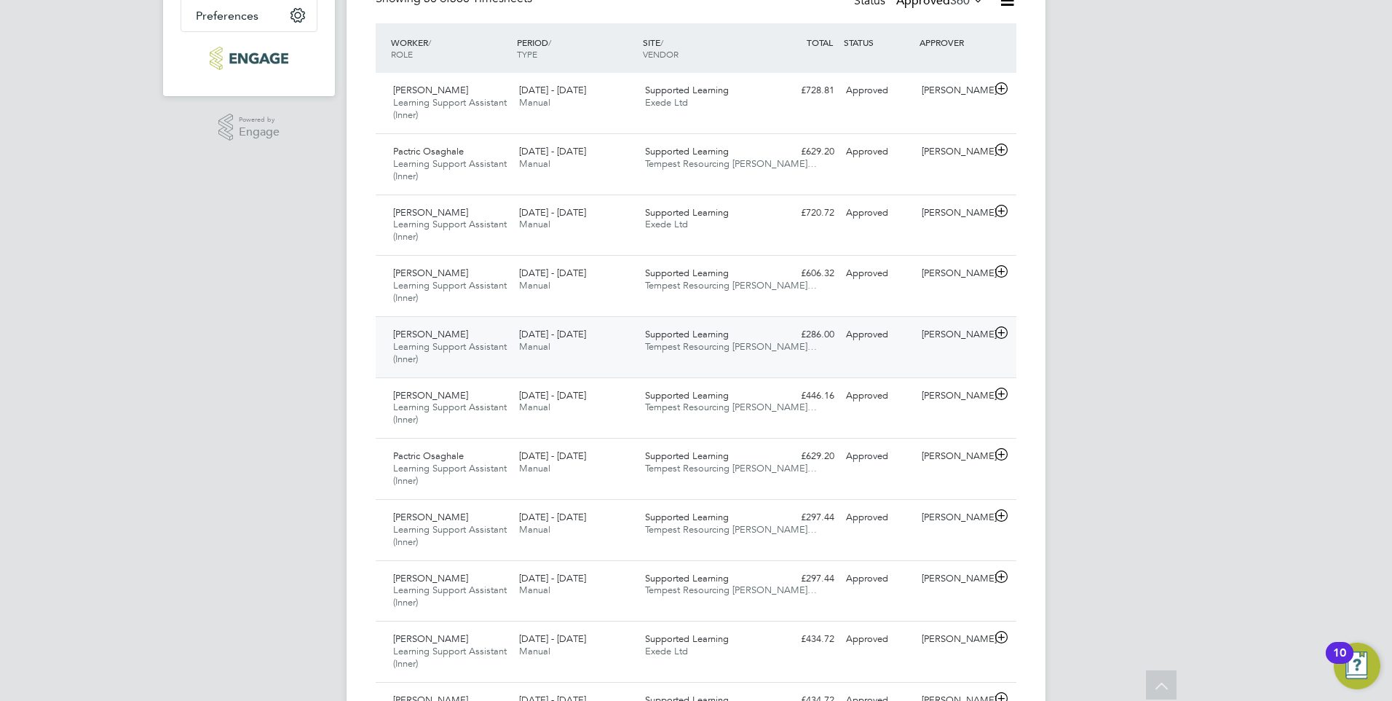
click at [470, 347] on span "Learning Support Assistant (Inner)" at bounding box center [450, 352] width 114 height 25
click at [684, 330] on span "Supported Learning" at bounding box center [687, 334] width 84 height 12
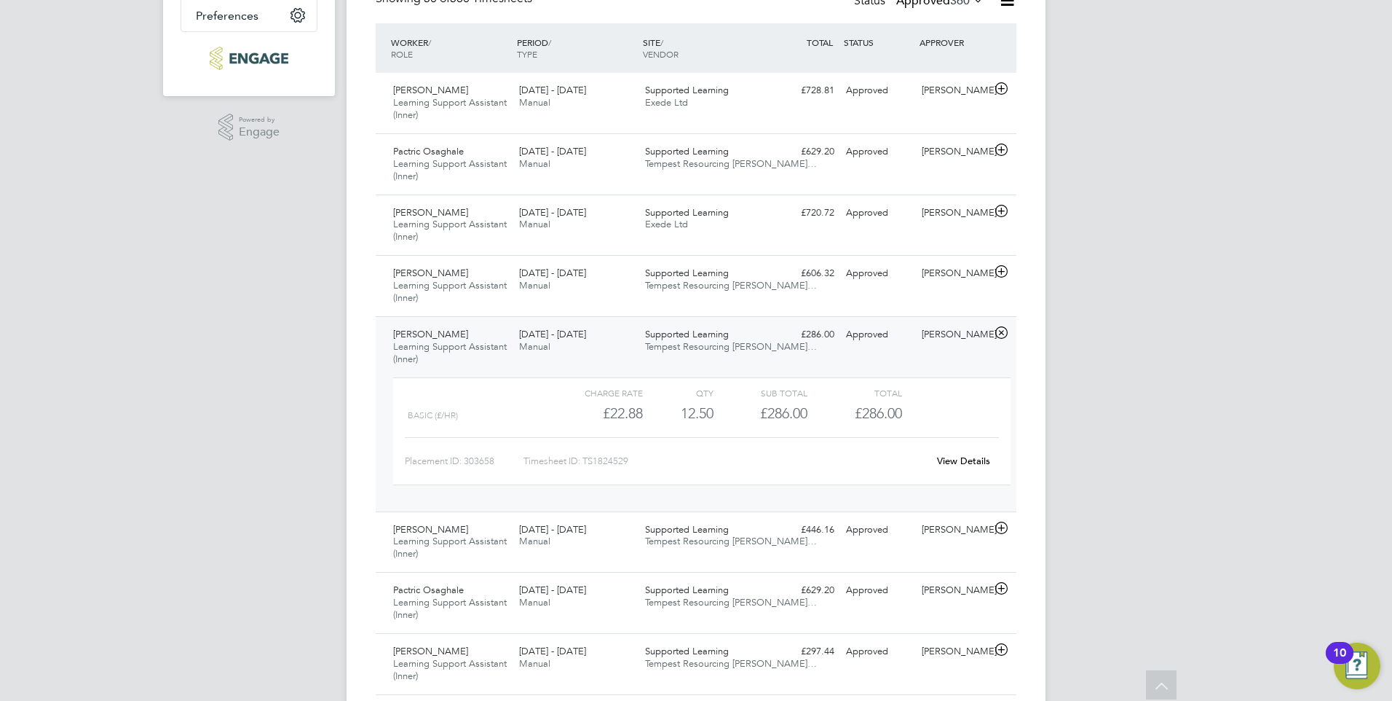
click at [959, 457] on link "View Details" at bounding box center [963, 460] width 53 height 12
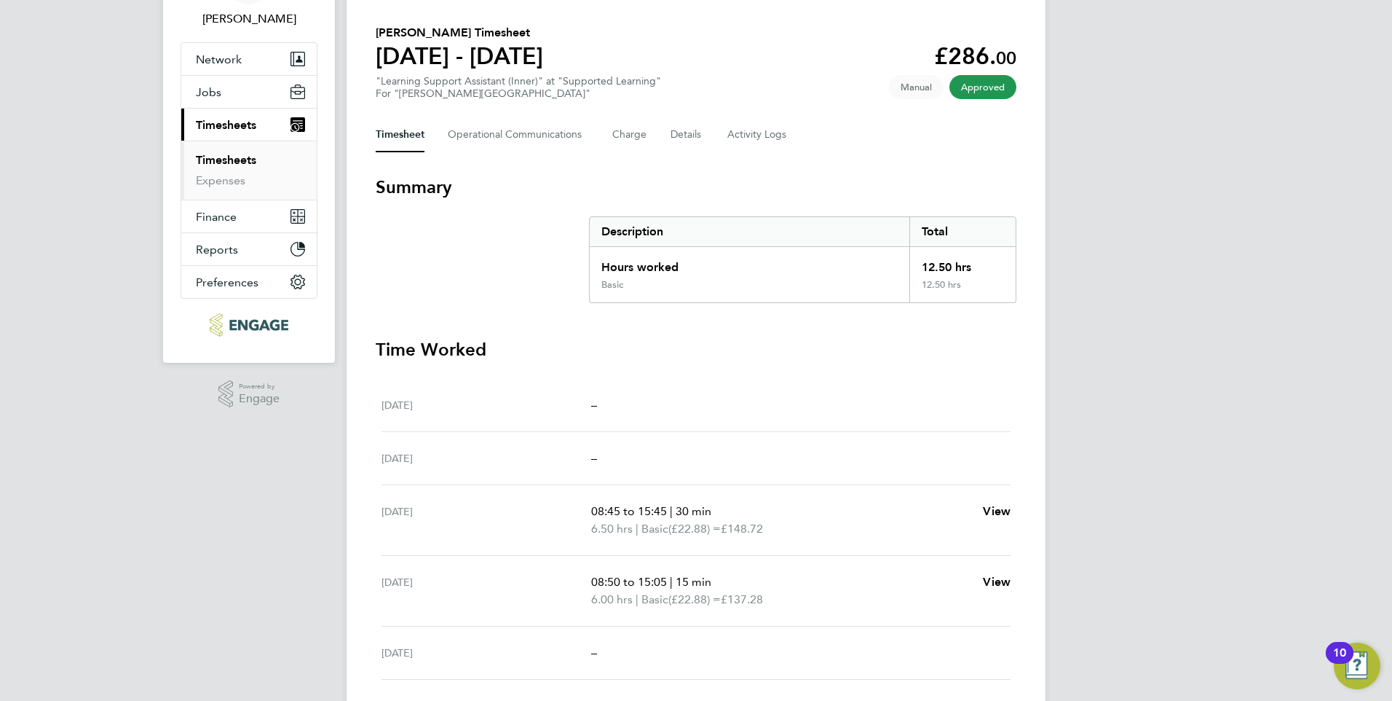
scroll to position [73, 0]
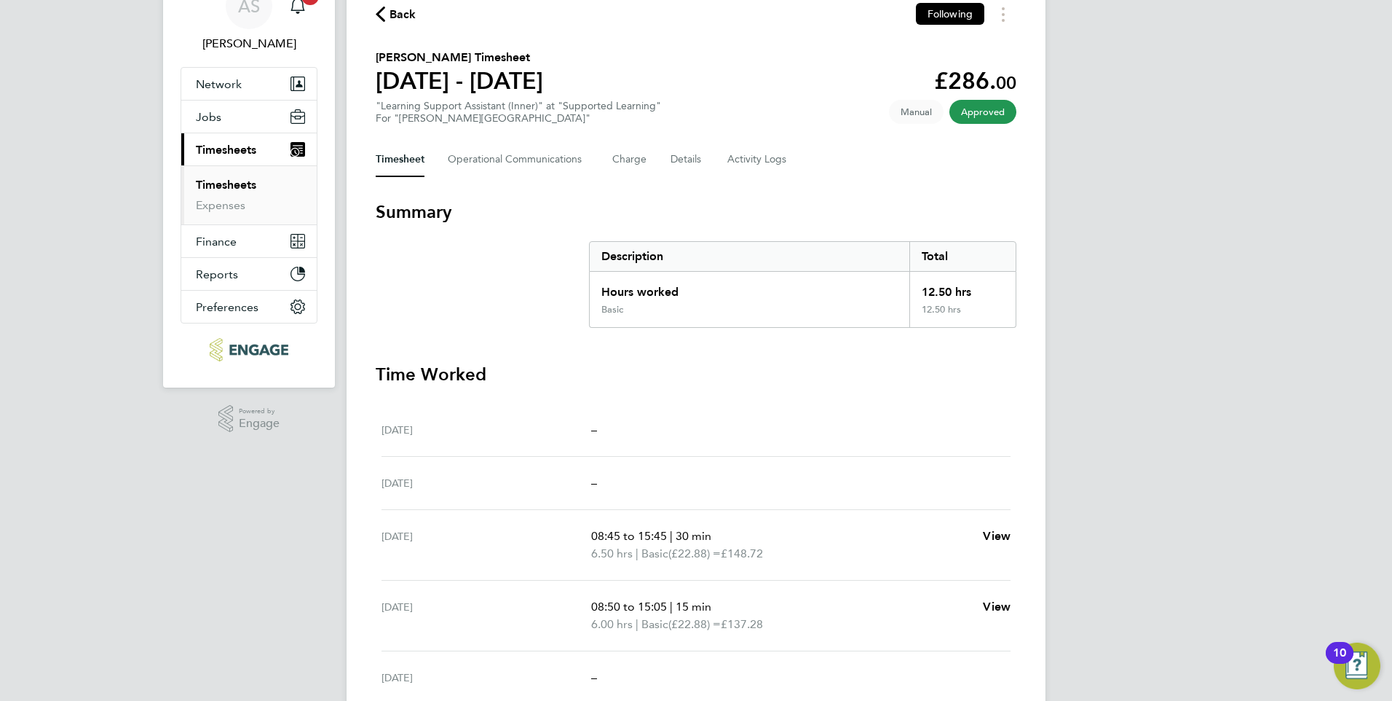
drag, startPoint x: 376, startPoint y: 55, endPoint x: 1016, endPoint y: 681, distance: 894.4
click at [1016, 681] on div "Back Following [PERSON_NAME] Timesheet [DATE] - [DATE] £286. 00 "Learning Suppo…" at bounding box center [696, 406] width 699 height 877
copy div "[PERSON_NAME] Timesheet [DATE] - [DATE] £286. 00 "Learning Support Assistant (I…"
click at [848, 44] on div "Back Following [PERSON_NAME] Timesheet [DATE] - [DATE] £286. 00 "Learning Suppo…" at bounding box center [696, 406] width 699 height 877
